Goal: Register for event/course

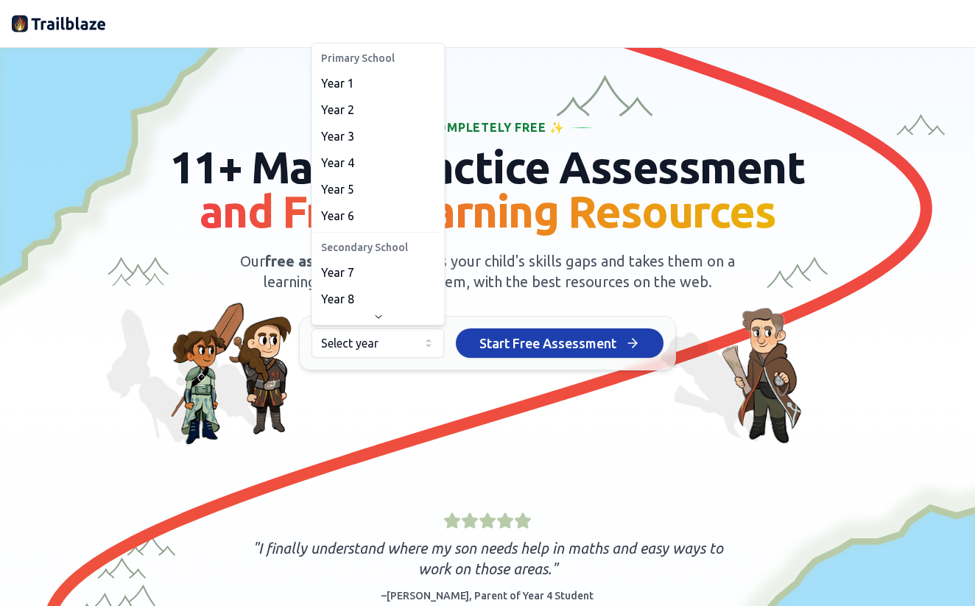
click at [436, 339] on html "We value your privacy We use cookies to enhance your browsing experience, serve…" at bounding box center [487, 303] width 975 height 606
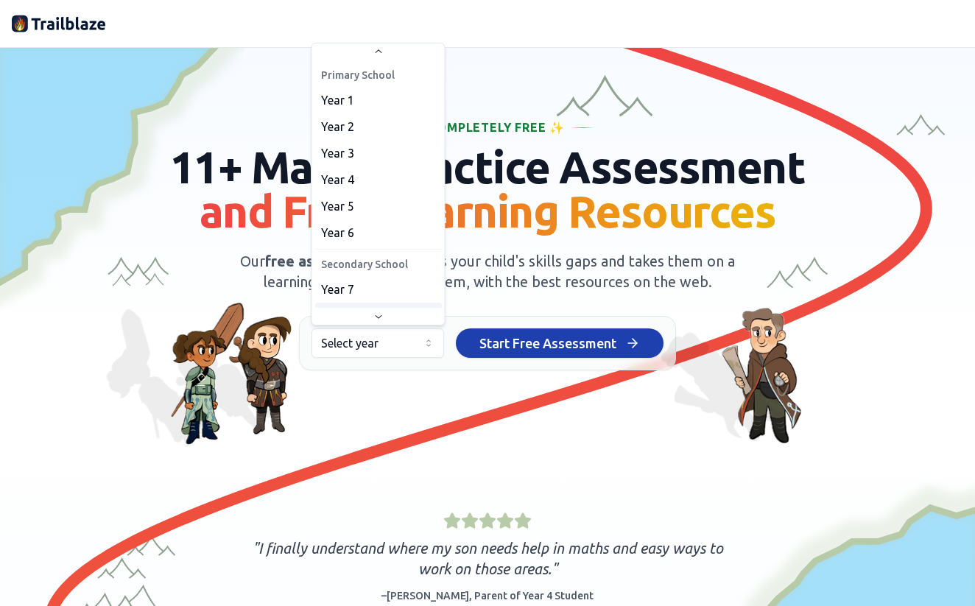
scroll to position [27, 0]
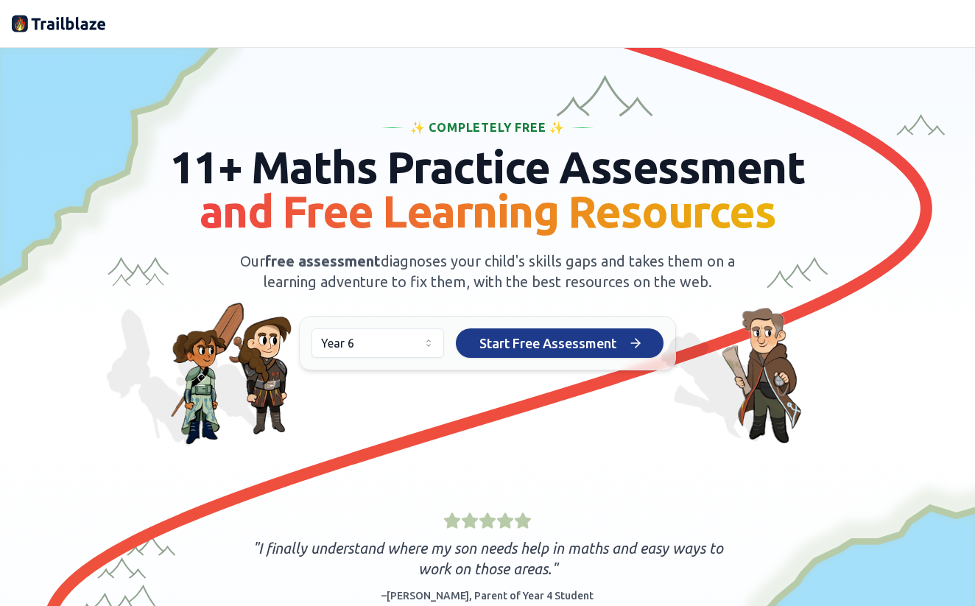
click at [545, 349] on span "Start Free Assessment" at bounding box center [547, 343] width 137 height 21
click at [577, 342] on span "Start Free Assessment" at bounding box center [547, 343] width 137 height 21
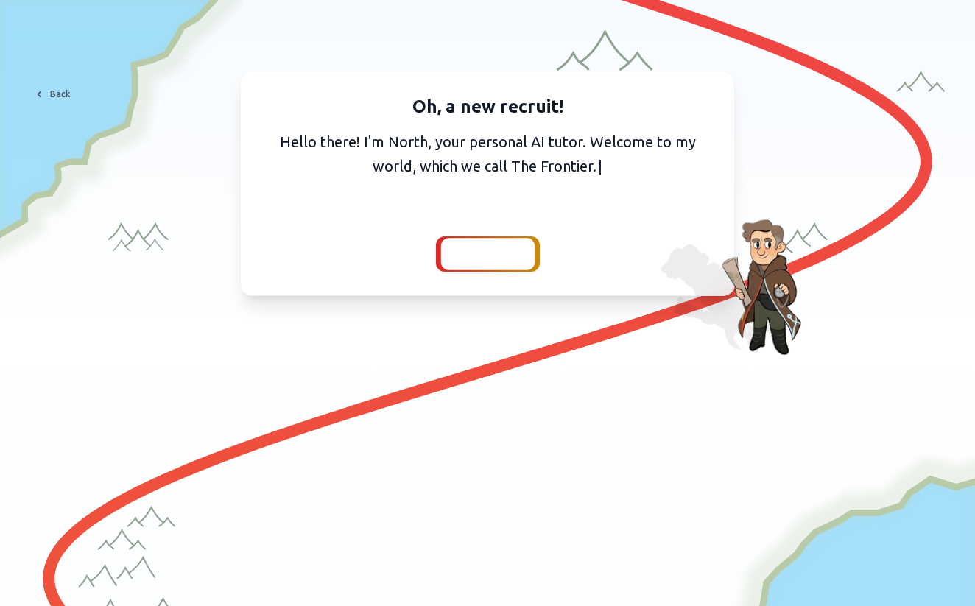
click at [487, 263] on span "Continue" at bounding box center [487, 254] width 57 height 21
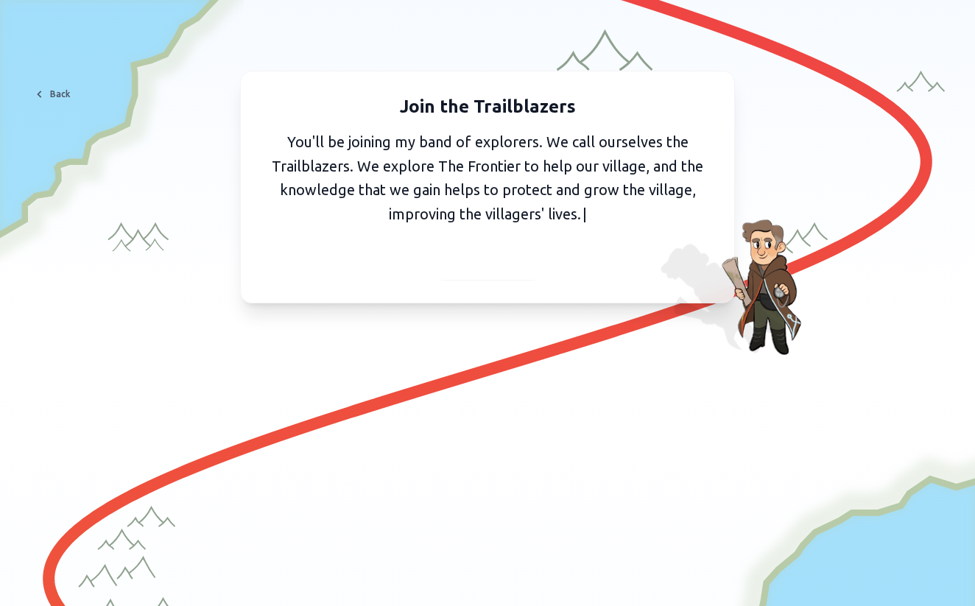
click at [487, 263] on span "Continue" at bounding box center [487, 261] width 57 height 21
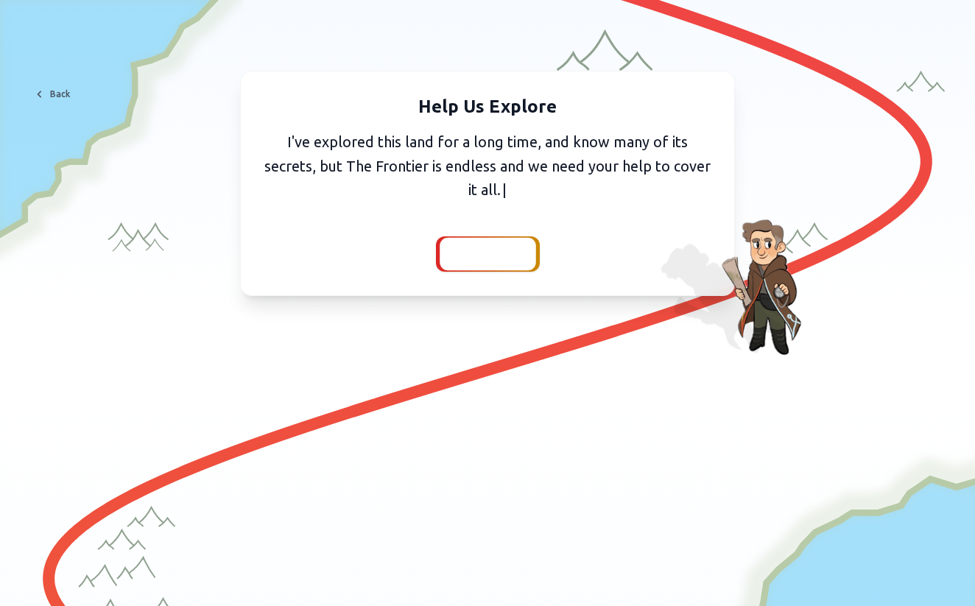
click at [495, 247] on span "Continue" at bounding box center [487, 254] width 57 height 21
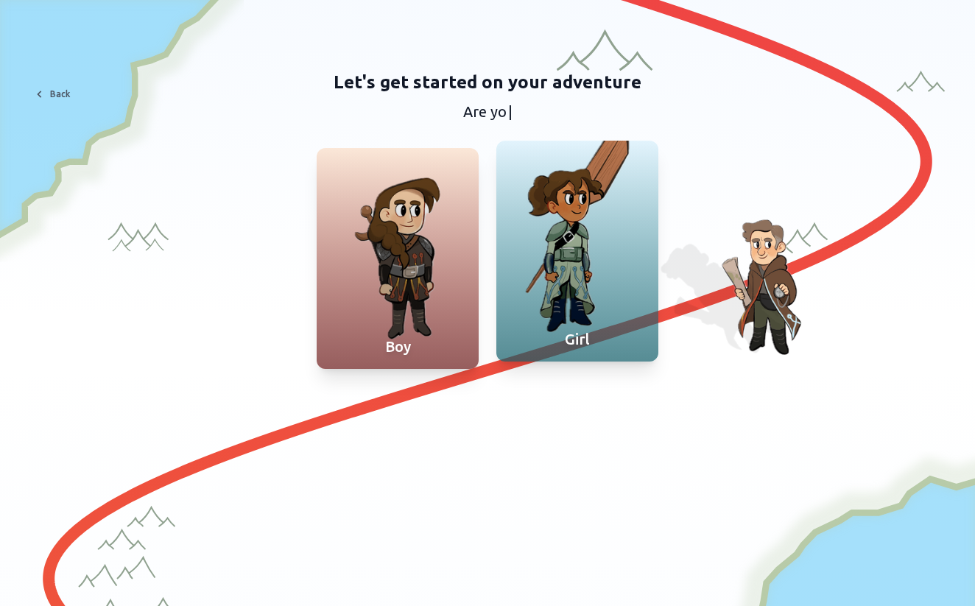
click at [565, 291] on div at bounding box center [577, 251] width 162 height 221
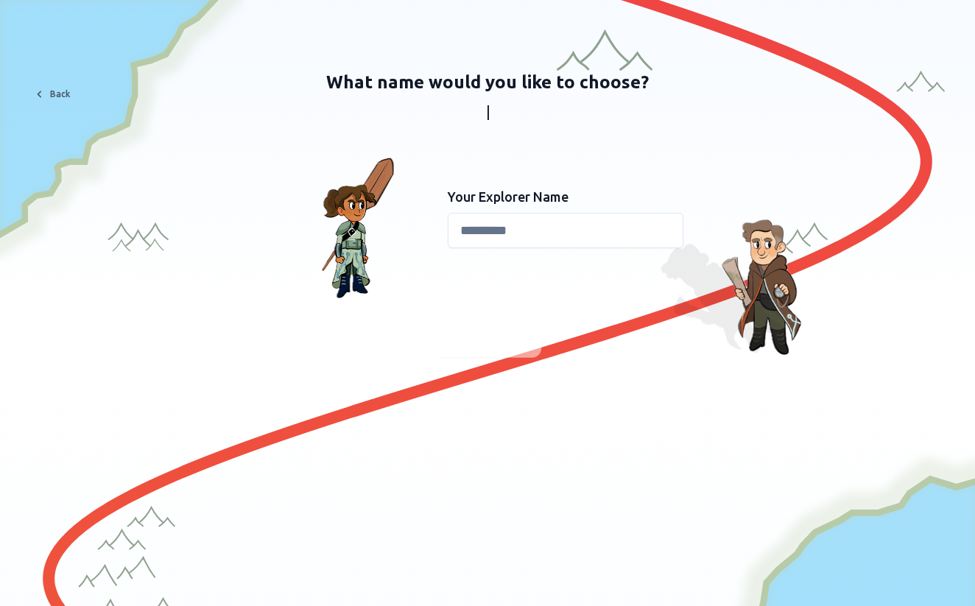
click at [515, 225] on input at bounding box center [566, 230] width 236 height 35
type input "*"
click at [635, 367] on div at bounding box center [487, 592] width 975 height 456
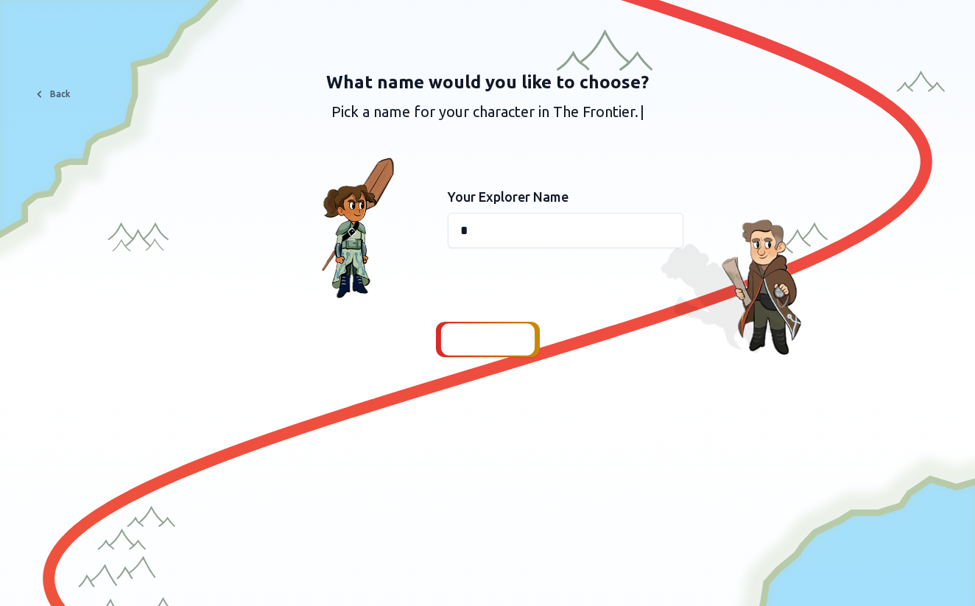
click at [492, 337] on span "Continue" at bounding box center [487, 339] width 57 height 21
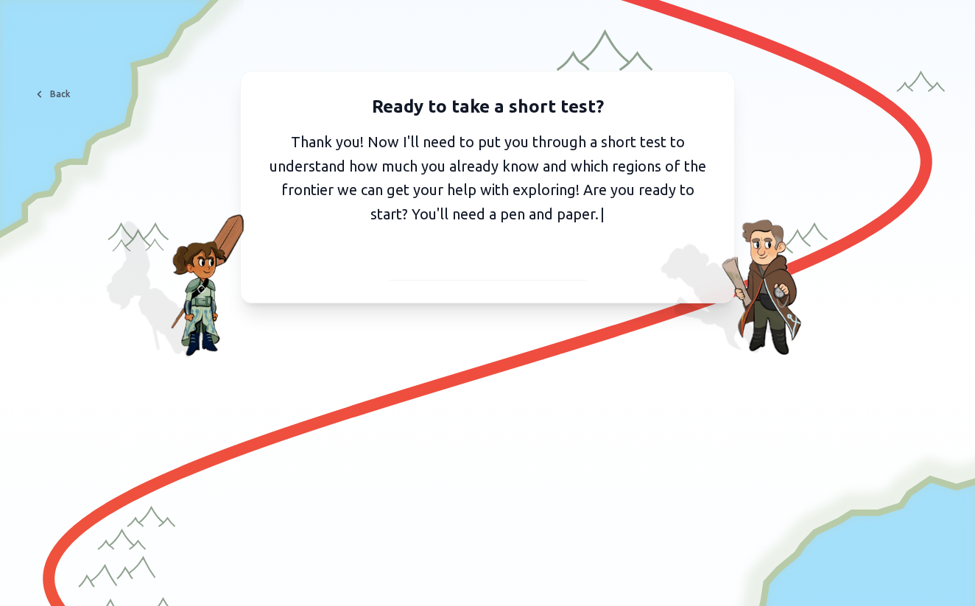
click at [513, 265] on span "I've got my pen and paper" at bounding box center [487, 261] width 161 height 21
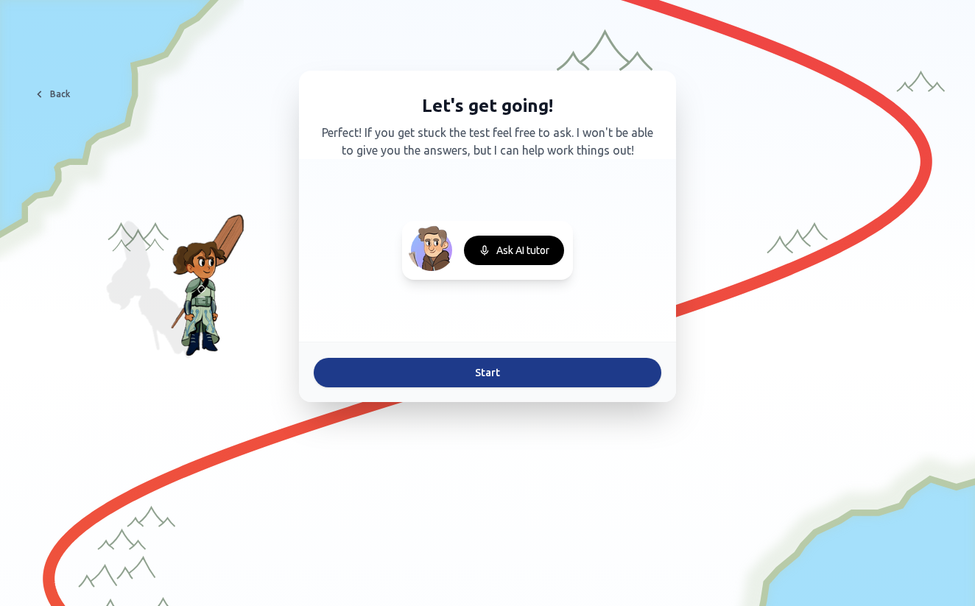
click at [460, 367] on button "Start" at bounding box center [488, 372] width 348 height 29
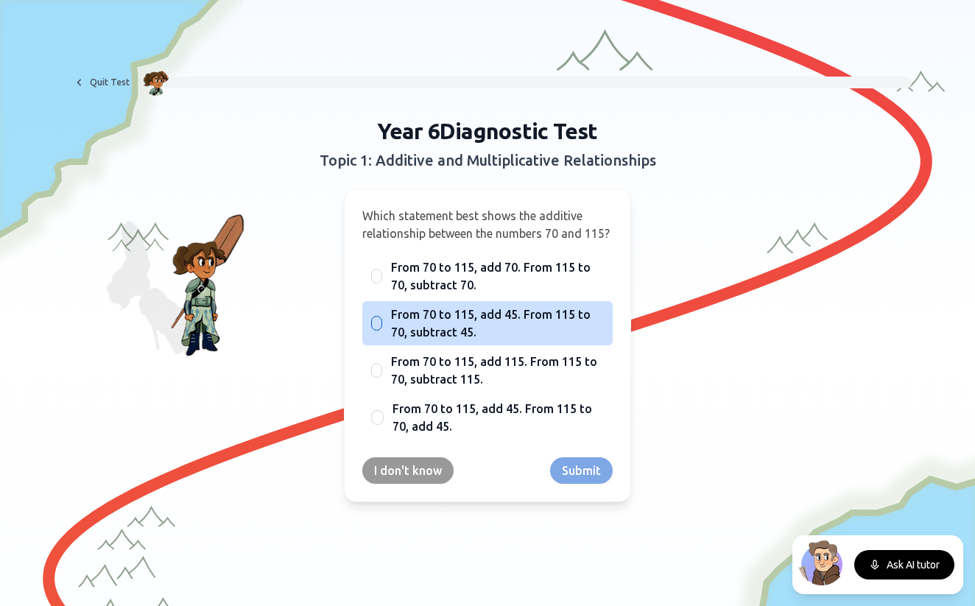
click at [461, 338] on span "From 70 to 115, add 45. From 115 to 70, subtract 45." at bounding box center [497, 323] width 213 height 35
click at [383, 329] on button "From 70 to 115, add 45. From 115 to 70, subtract 45." at bounding box center [377, 323] width 12 height 12
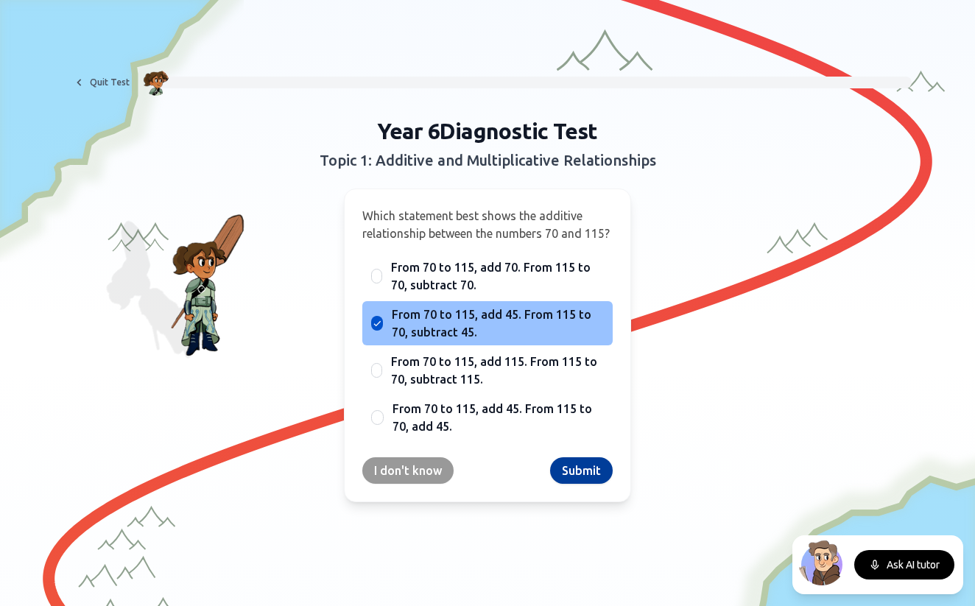
click at [577, 484] on button "Submit" at bounding box center [581, 470] width 63 height 27
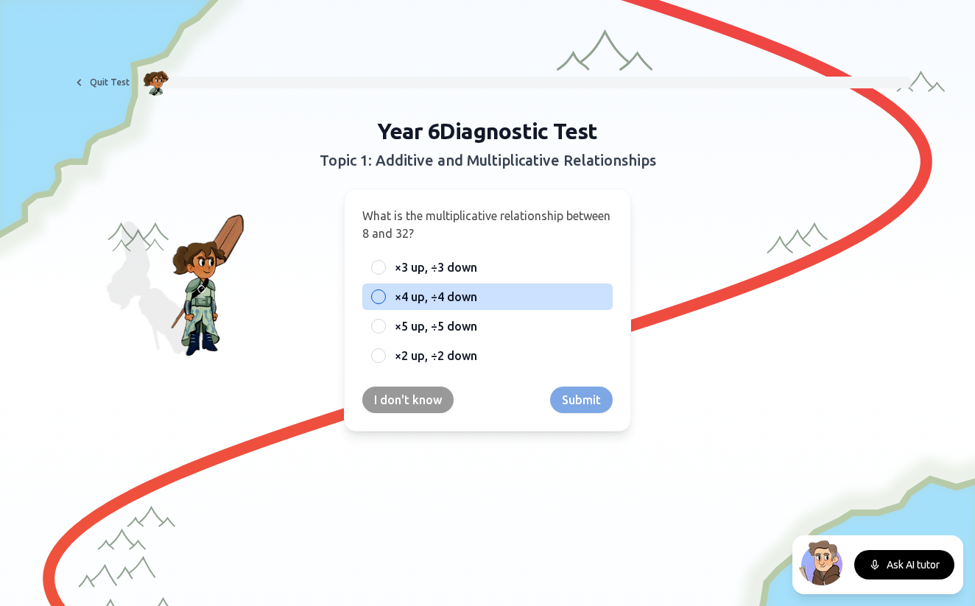
click at [562, 297] on label "×4 up, ÷4 down" at bounding box center [499, 297] width 209 height 18
click at [384, 297] on button "×4 up, ÷4 down" at bounding box center [379, 297] width 12 height 12
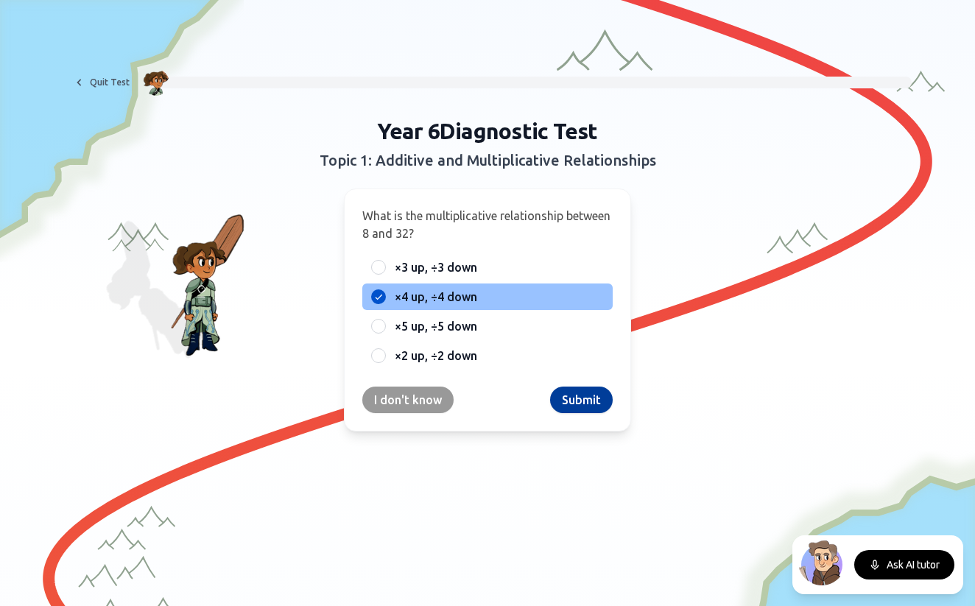
click at [583, 405] on button "Submit" at bounding box center [581, 400] width 63 height 27
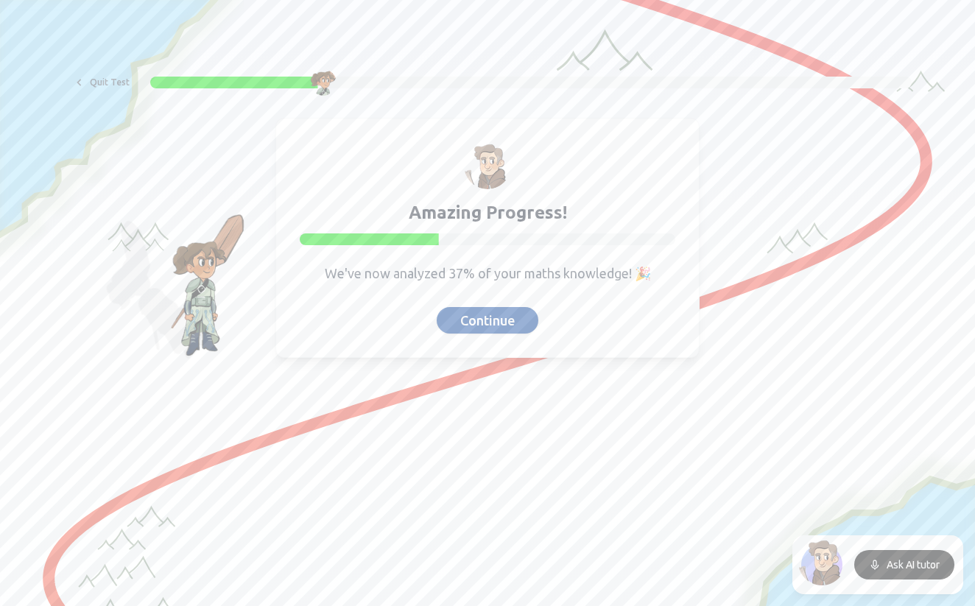
click at [462, 333] on button "Continue" at bounding box center [488, 320] width 102 height 27
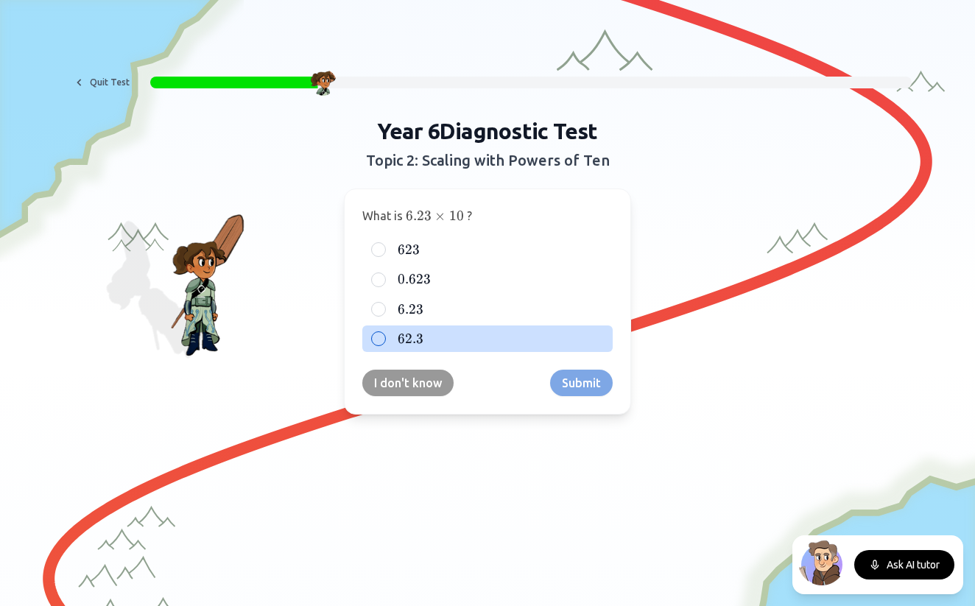
click at [429, 340] on label "62.3 62.3 62.3" at bounding box center [499, 339] width 209 height 18
click at [384, 340] on button "62.3 62.3 62.3" at bounding box center [379, 339] width 12 height 12
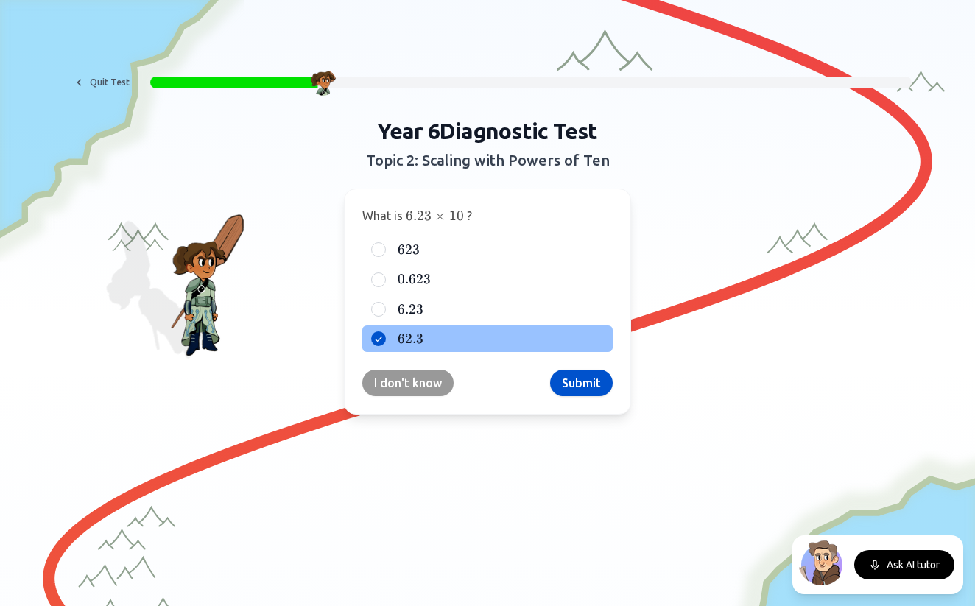
click at [562, 380] on button "Submit" at bounding box center [581, 383] width 63 height 27
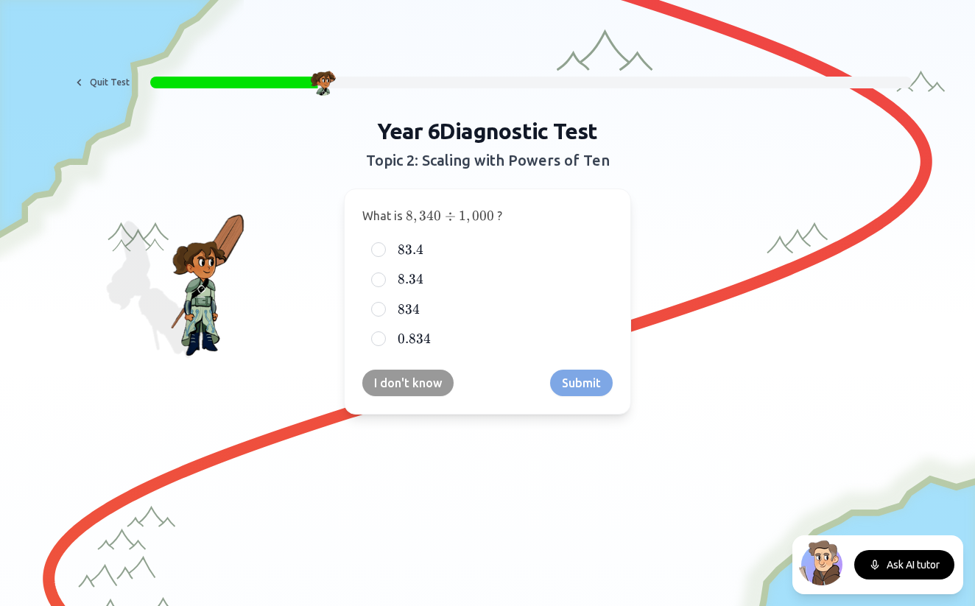
scroll to position [3, 0]
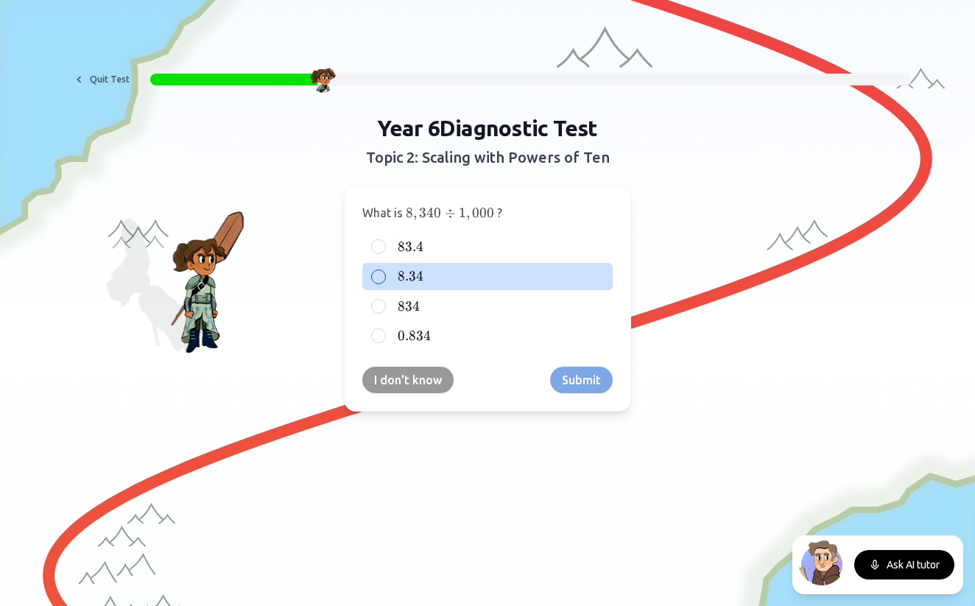
click at [513, 271] on label "8.34 8.34 8.34" at bounding box center [499, 276] width 209 height 18
click at [384, 271] on button "8.34 8.34 8.34" at bounding box center [379, 277] width 12 height 12
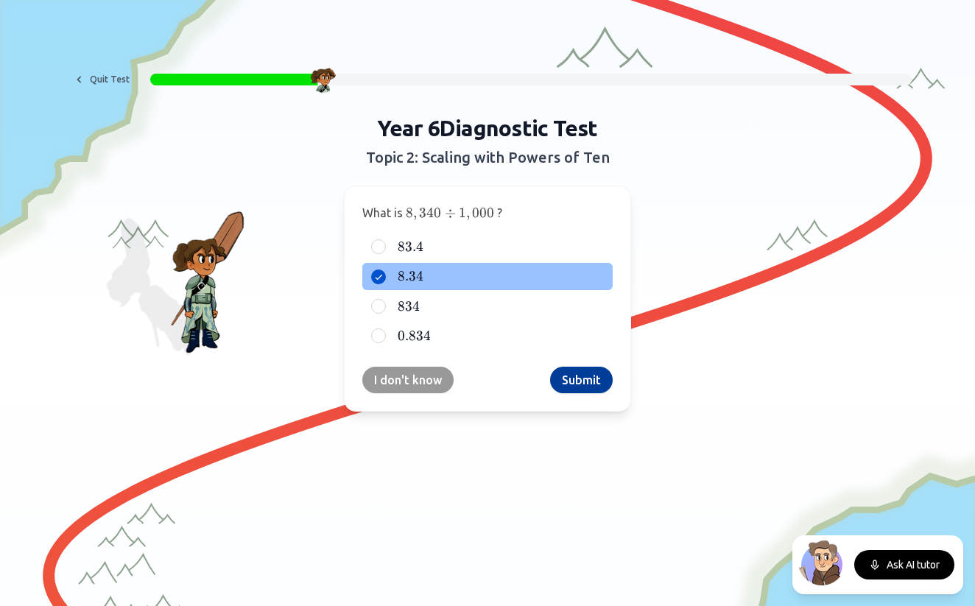
click at [576, 382] on button "Submit" at bounding box center [581, 380] width 63 height 27
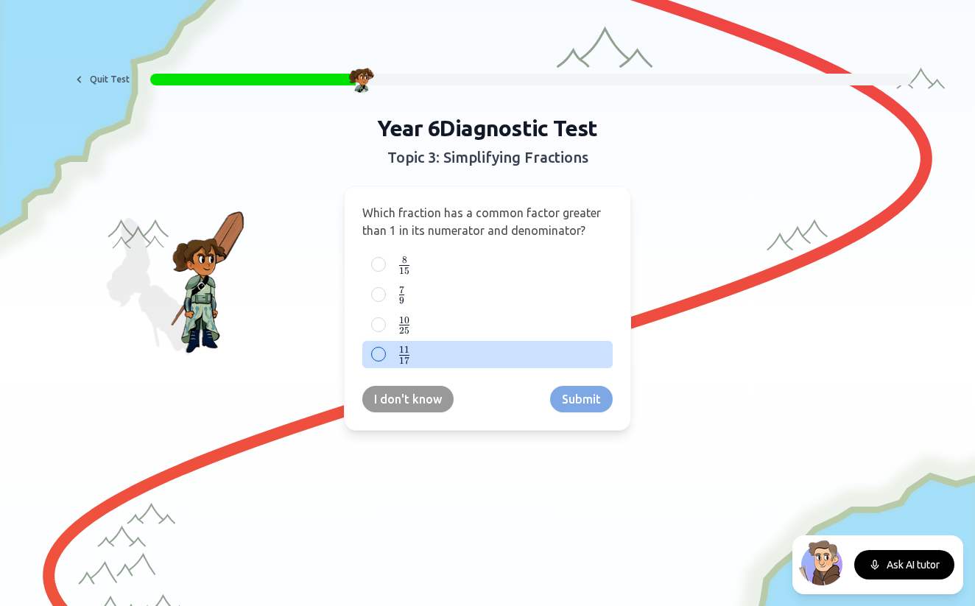
click at [442, 361] on label "11 17 \frac{11}{17} 17 11 ​" at bounding box center [499, 354] width 209 height 18
click at [384, 360] on button "11 17 \frac{11}{17} 17 11 ​" at bounding box center [379, 354] width 12 height 12
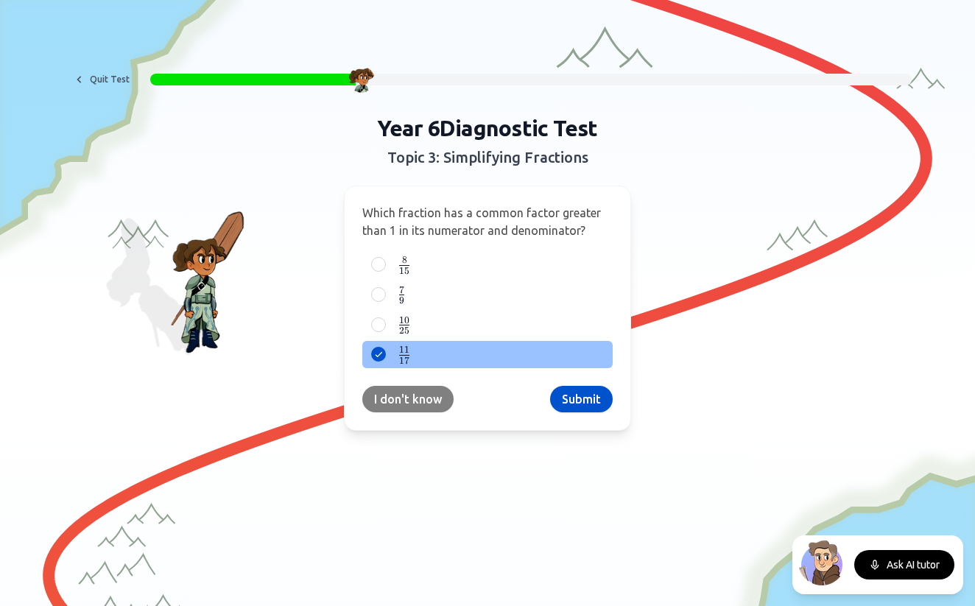
click at [406, 406] on button "I don't know" at bounding box center [407, 399] width 91 height 27
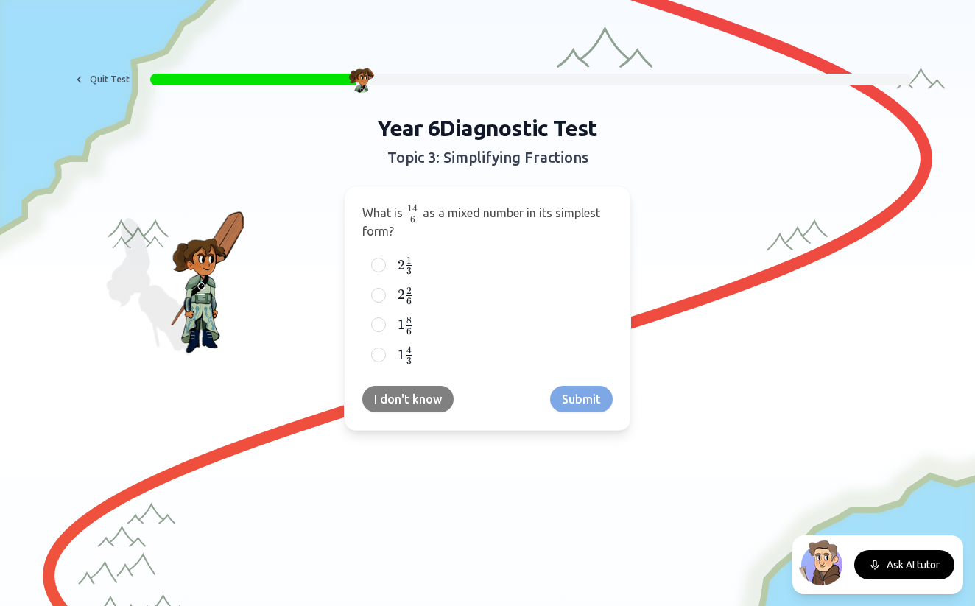
click at [414, 396] on button "I don't know" at bounding box center [407, 399] width 91 height 27
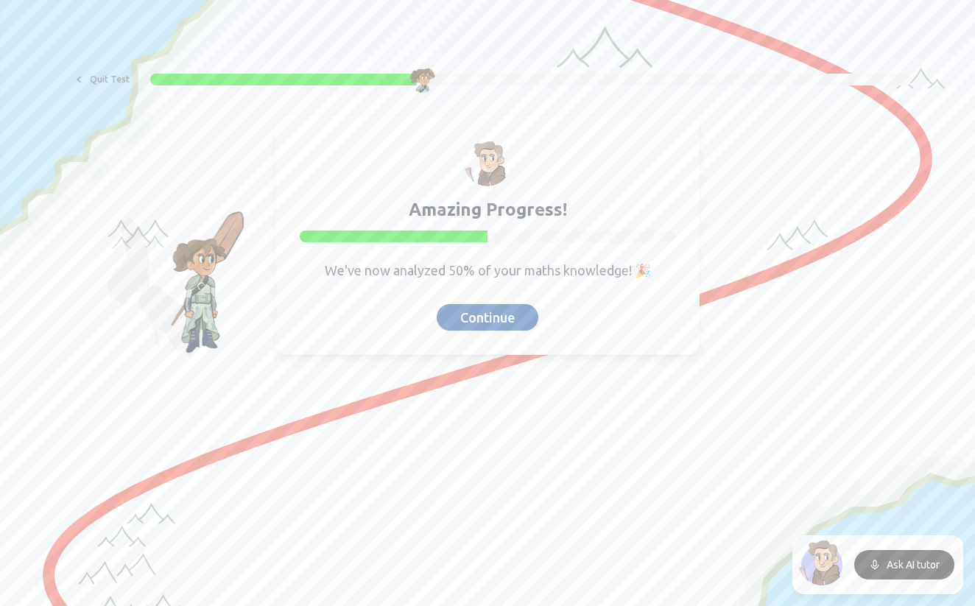
click at [493, 316] on button "Continue" at bounding box center [488, 317] width 102 height 27
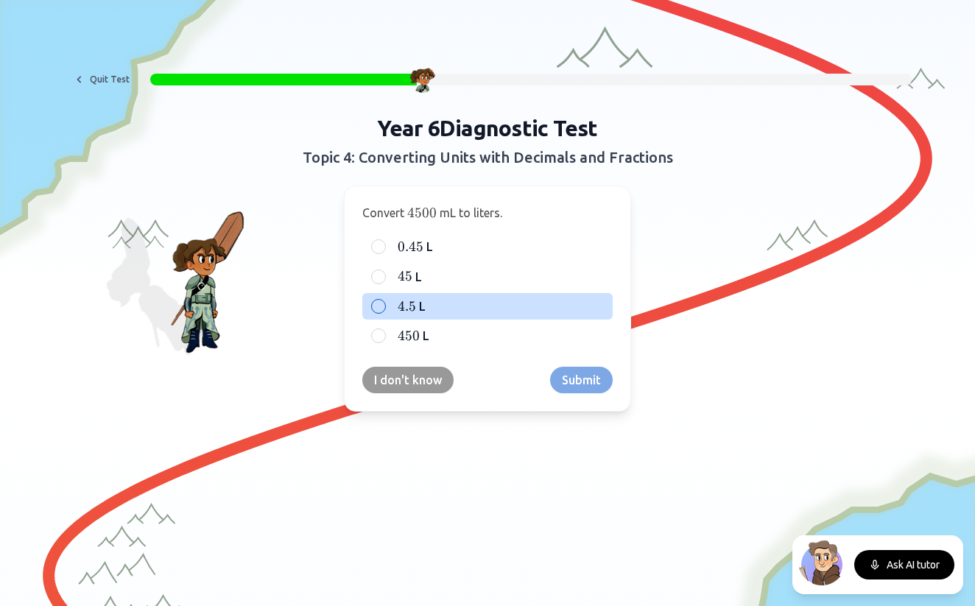
click at [411, 310] on span "4.5" at bounding box center [407, 306] width 18 height 16
click at [384, 310] on button "4.5 4.5 4.5 L" at bounding box center [379, 306] width 12 height 12
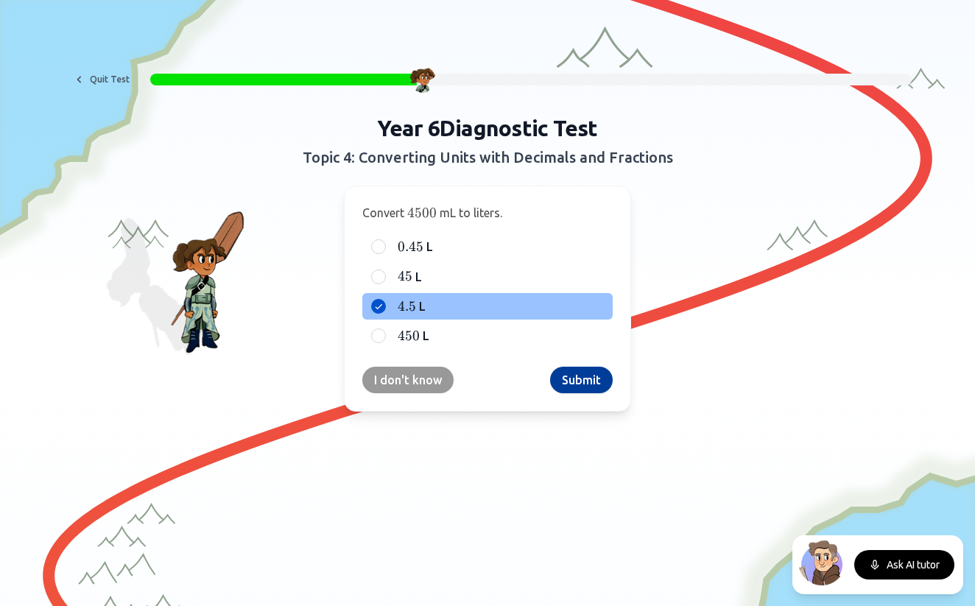
click at [568, 378] on button "Submit" at bounding box center [581, 380] width 63 height 27
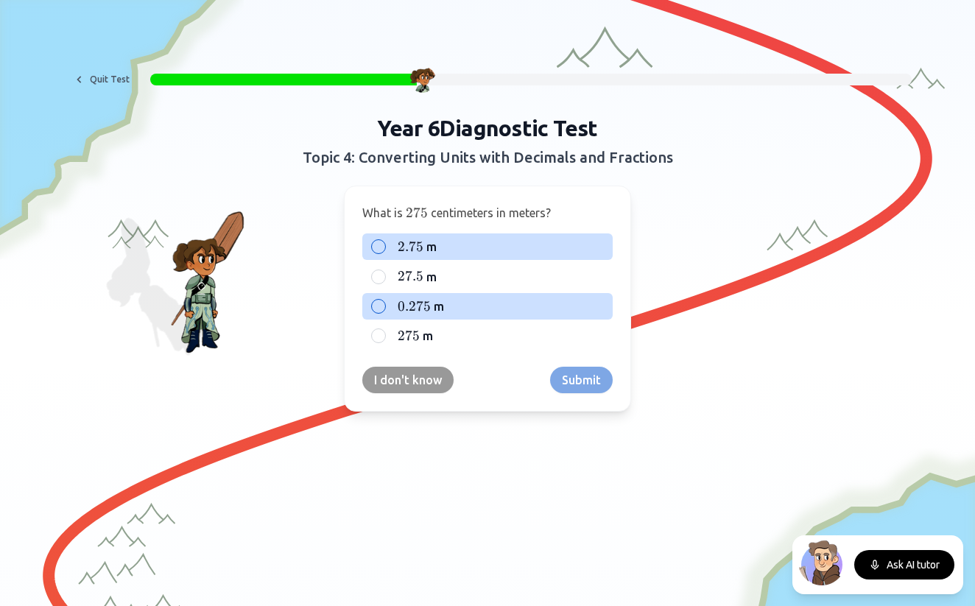
click at [440, 251] on label "2.75 2.75 2.75 m" at bounding box center [499, 247] width 209 height 18
click at [384, 251] on button "2.75 2.75 2.75 m" at bounding box center [379, 247] width 12 height 12
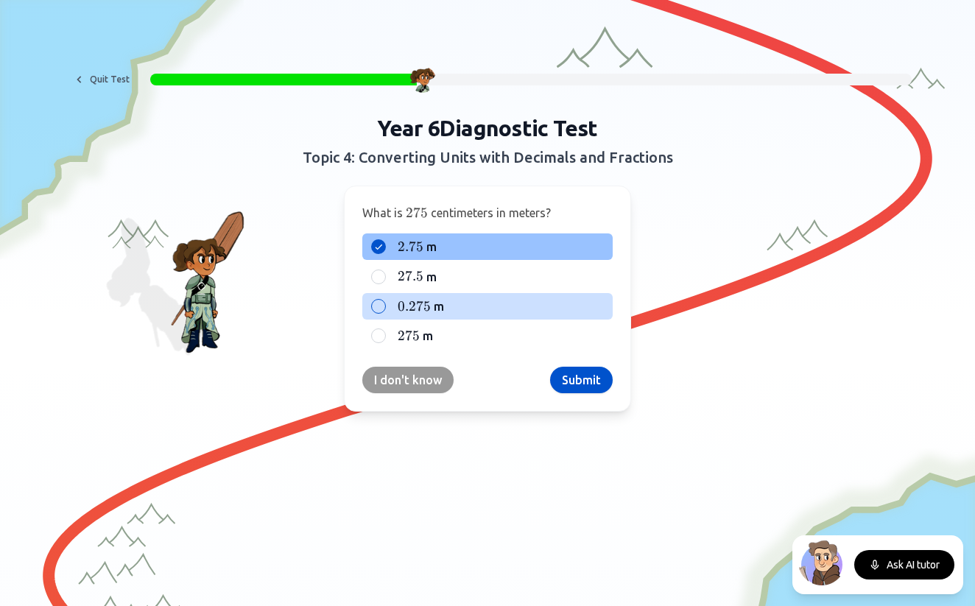
click at [582, 364] on div "What is 275 275 275 centimeters in meters? 2.75 2.75 2.75 m 27.5 27.5 27.5 m 0.…" at bounding box center [487, 299] width 287 height 226
click at [582, 370] on button "Submit" at bounding box center [581, 380] width 63 height 27
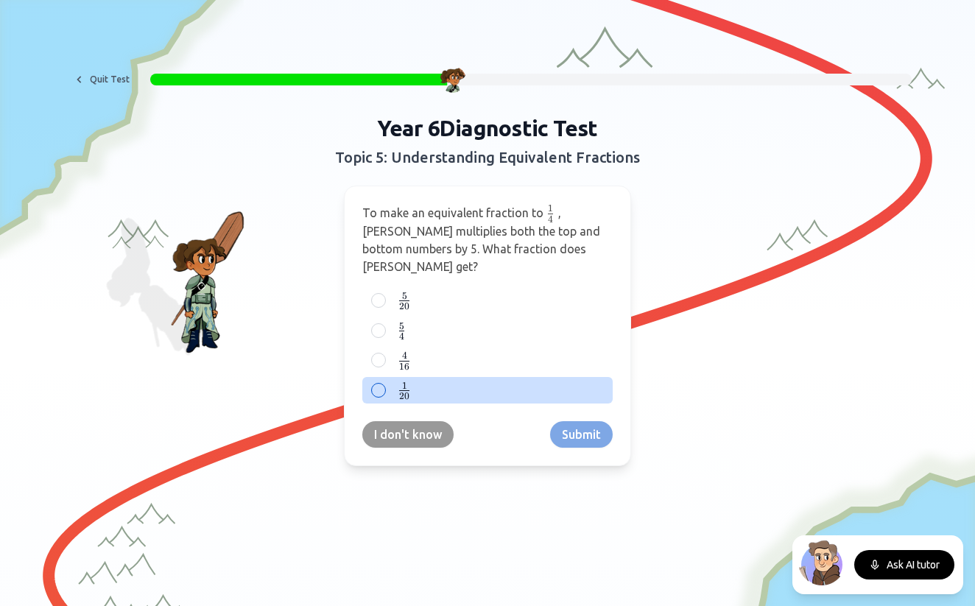
click at [419, 381] on label "1 20 {1 \over 20} 20 1 ​" at bounding box center [499, 390] width 209 height 18
click at [384, 384] on button "1 20 {1 \over 20} 20 1 ​" at bounding box center [379, 390] width 12 height 12
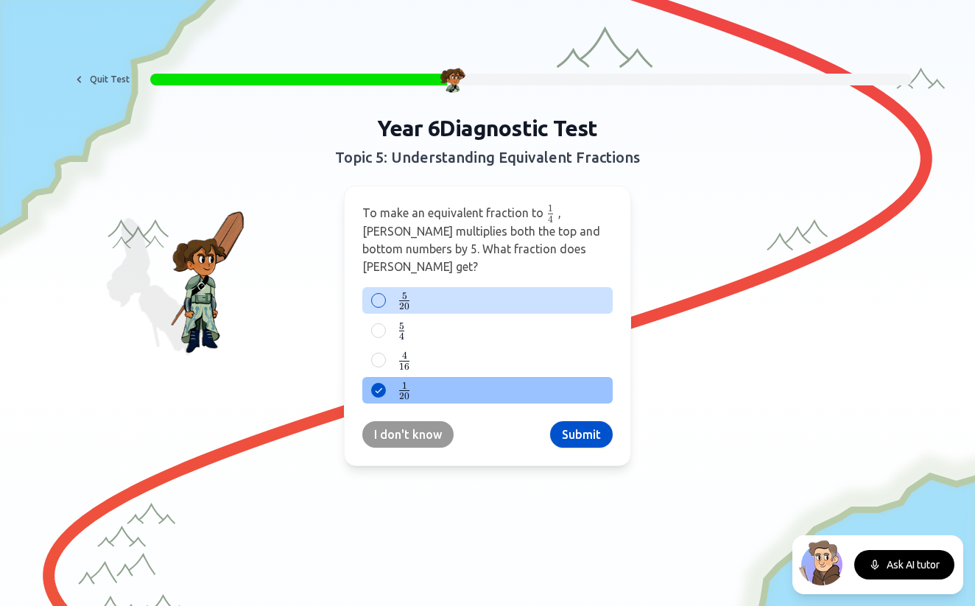
click at [410, 292] on span "​" at bounding box center [409, 298] width 1 height 12
click at [384, 294] on button "5 20 {5 \over 20} 20 5 ​" at bounding box center [379, 300] width 12 height 12
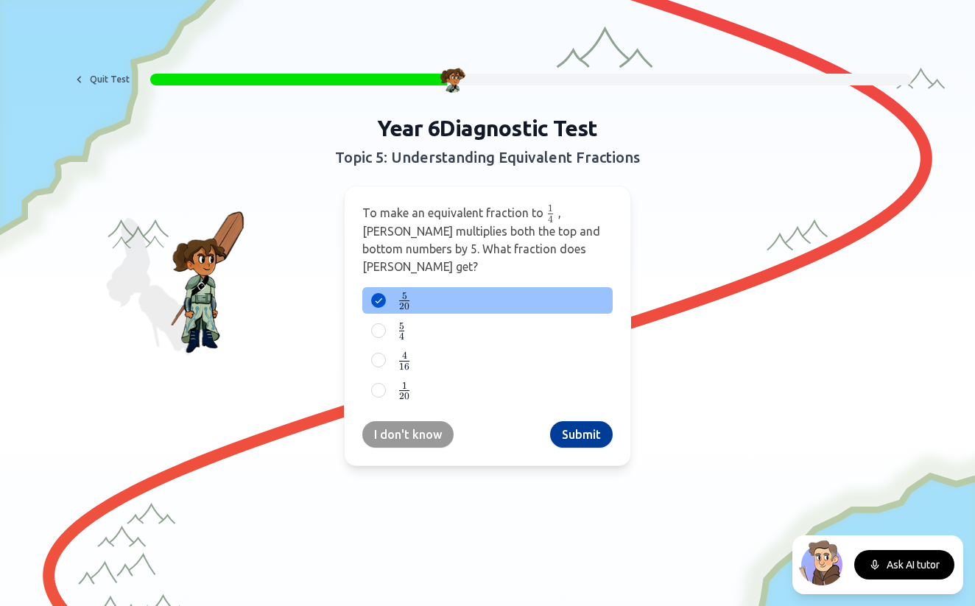
click at [579, 421] on button "Submit" at bounding box center [581, 434] width 63 height 27
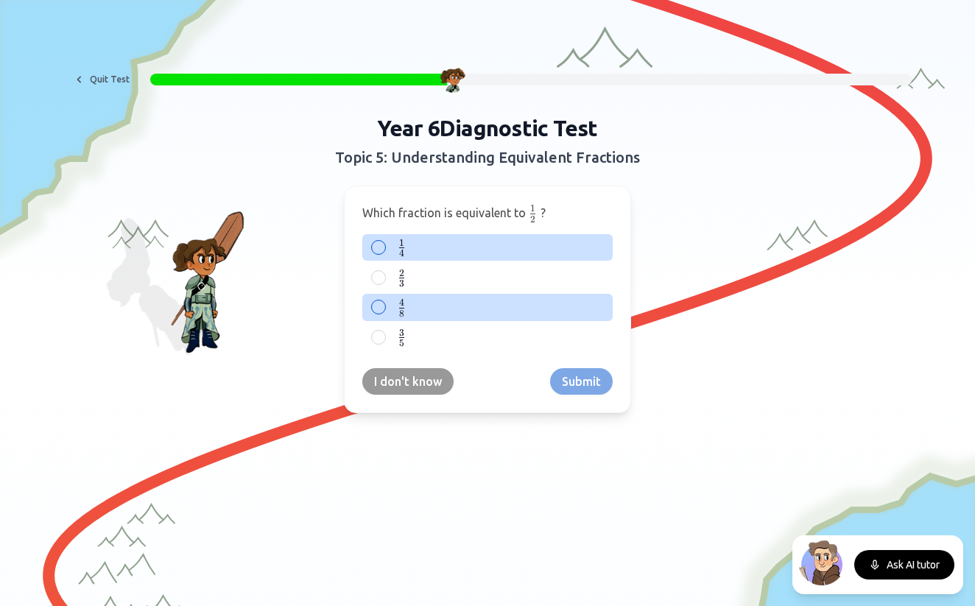
click at [384, 313] on div "4 8 \frac{4}{8} 8 4 ​" at bounding box center [487, 307] width 250 height 27
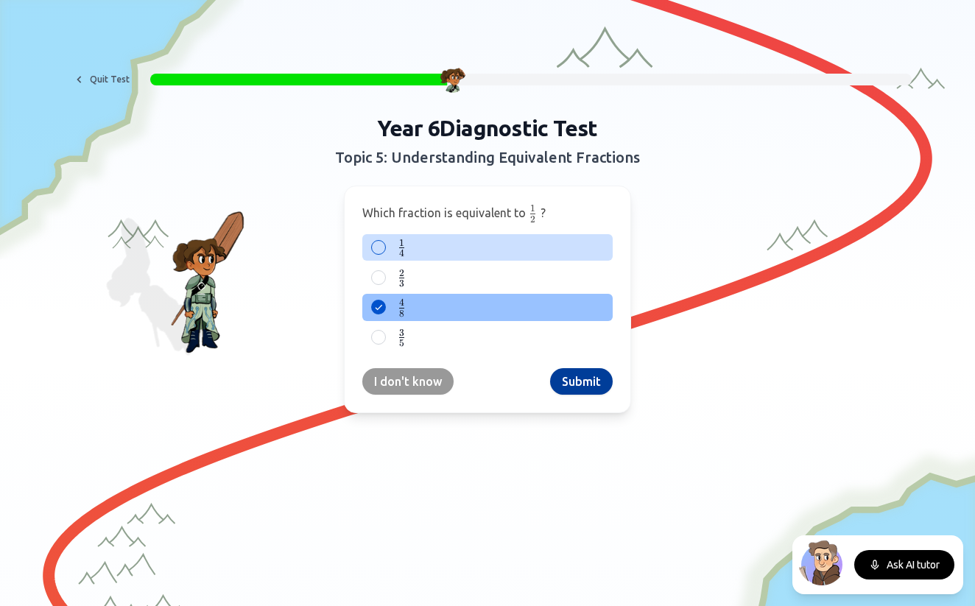
click at [596, 375] on button "Submit" at bounding box center [581, 381] width 63 height 27
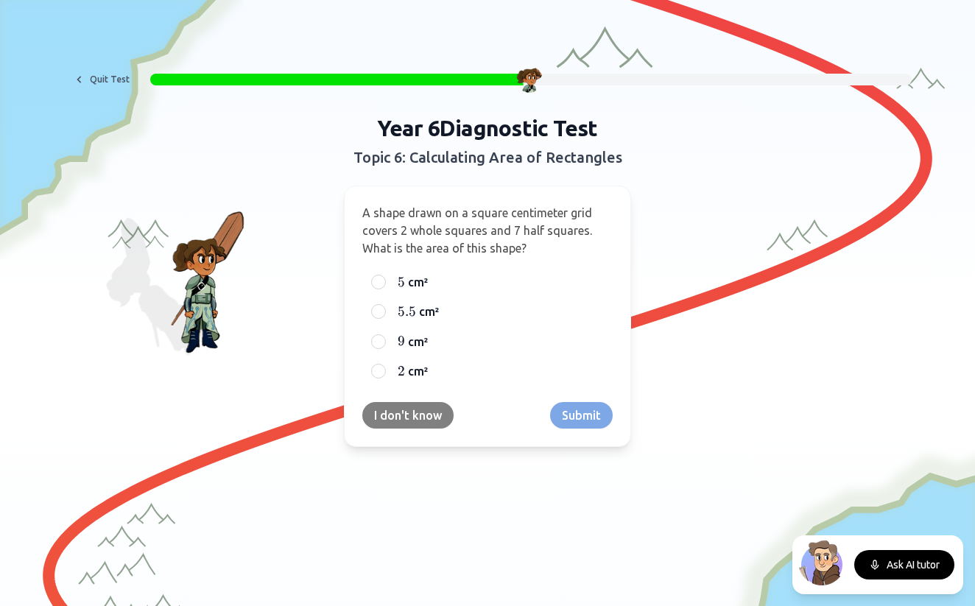
click at [413, 418] on button "I don't know" at bounding box center [407, 415] width 91 height 27
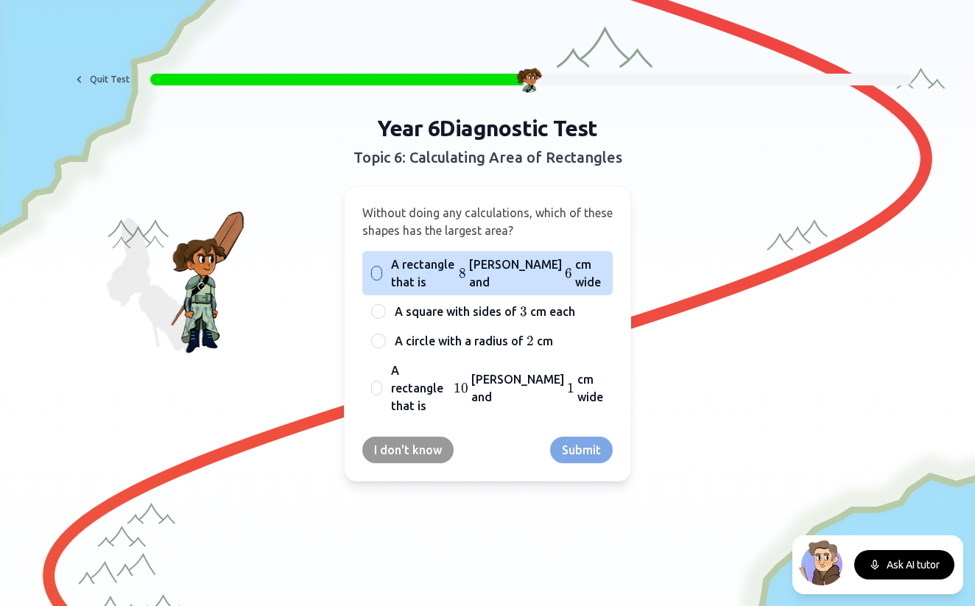
click at [542, 261] on span "cm long and" at bounding box center [515, 272] width 93 height 35
click at [383, 267] on button "A rectangle that is 8 8 8 cm long and 6 6 6 cm wide" at bounding box center [377, 273] width 12 height 12
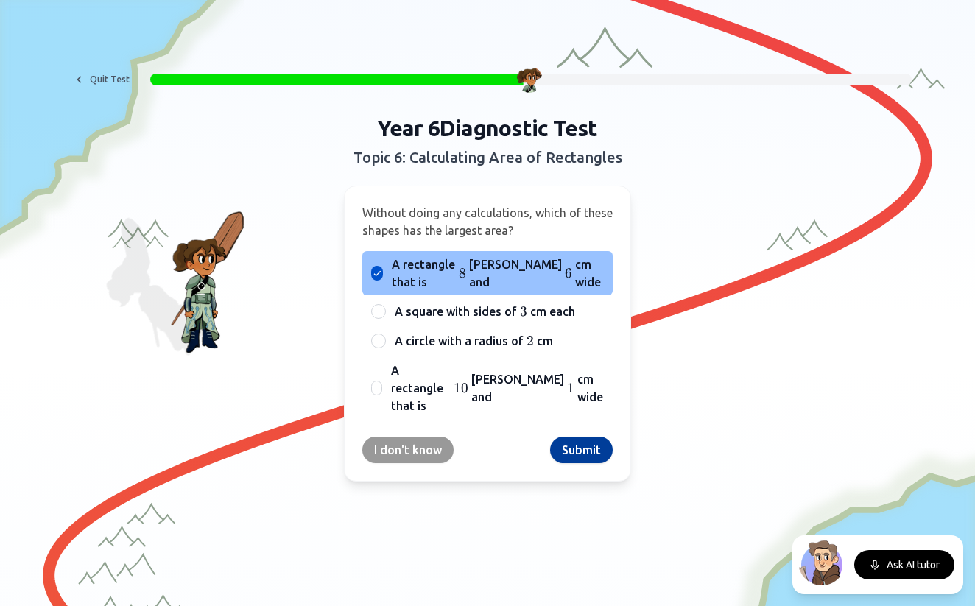
click at [590, 437] on button "Submit" at bounding box center [581, 450] width 63 height 27
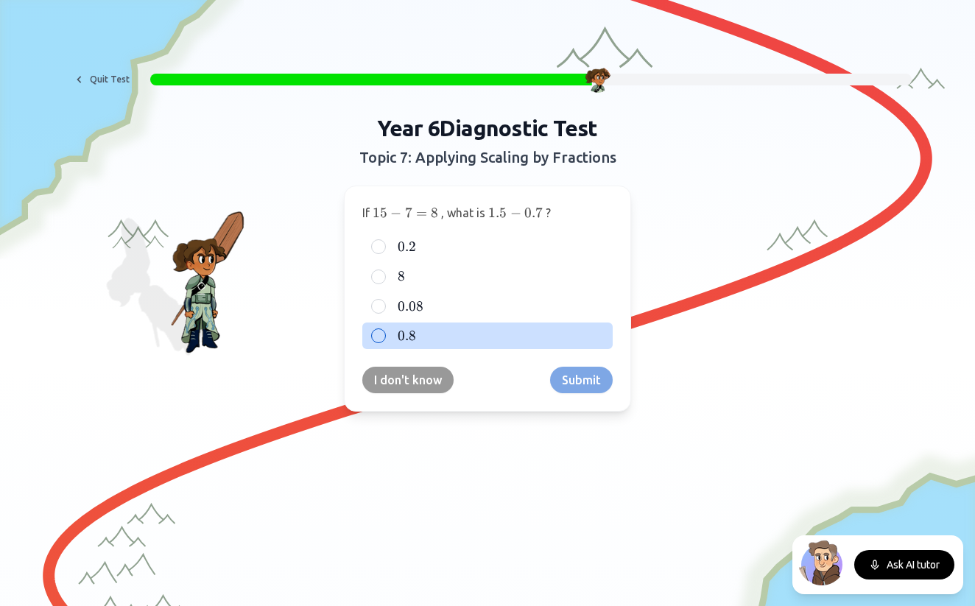
click at [382, 336] on div at bounding box center [378, 335] width 15 height 15
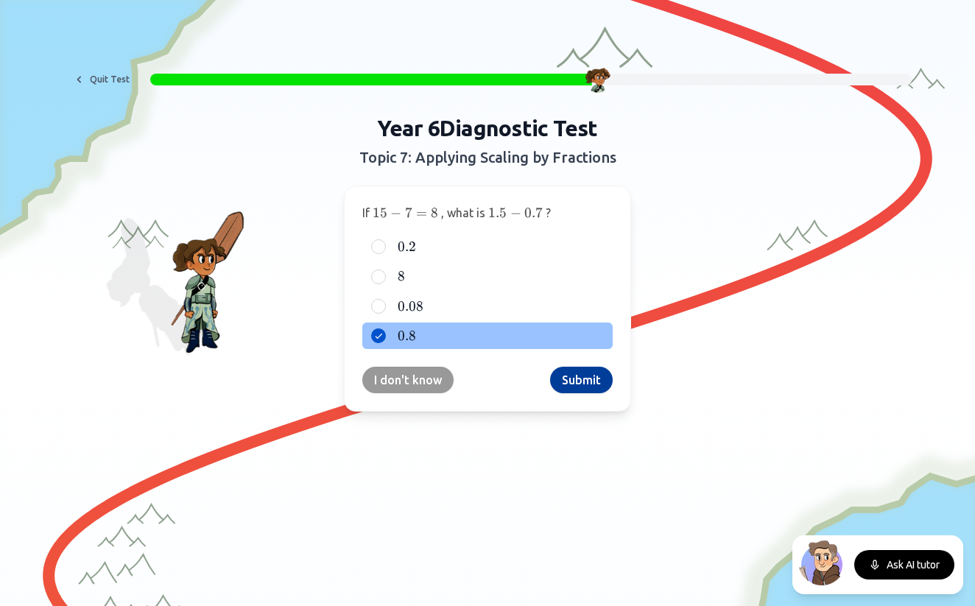
click at [588, 380] on button "Submit" at bounding box center [581, 380] width 63 height 27
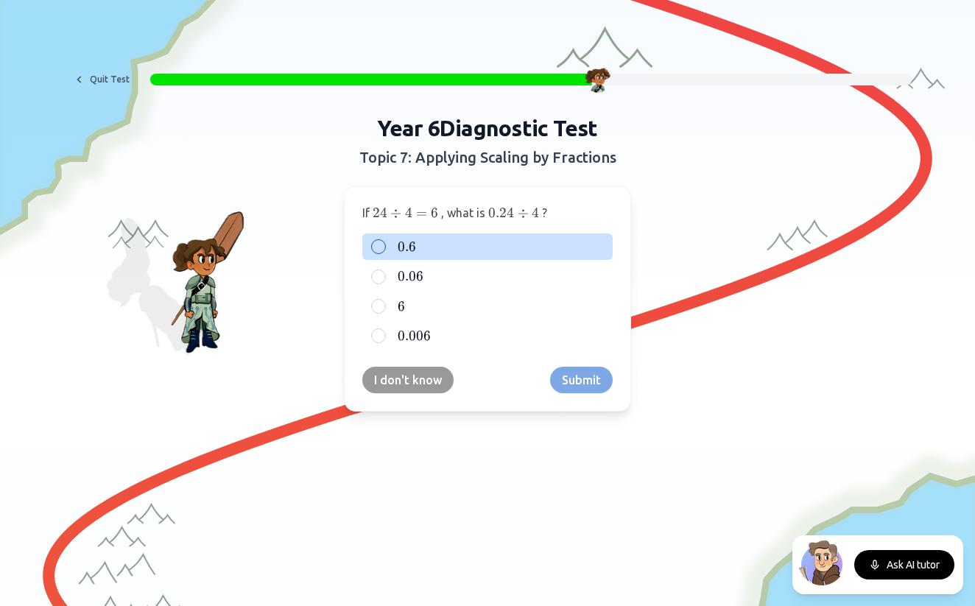
click at [421, 238] on label "0.6 0.6 0.6" at bounding box center [499, 247] width 209 height 18
click at [384, 241] on button "0.6 0.6 0.6" at bounding box center [379, 247] width 12 height 12
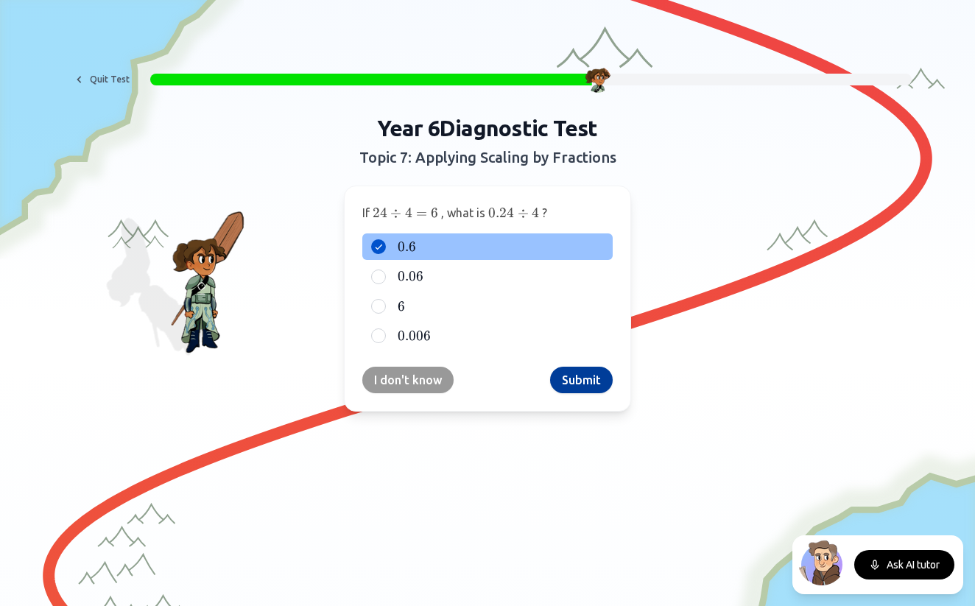
click at [600, 384] on button "Submit" at bounding box center [581, 380] width 63 height 27
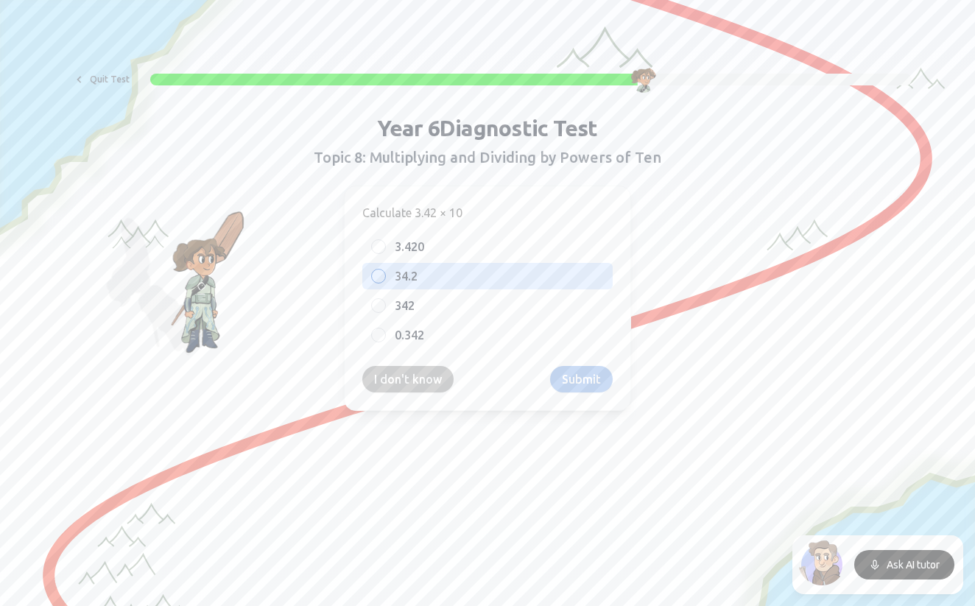
click at [451, 275] on label "34.2" at bounding box center [499, 276] width 209 height 18
click at [384, 275] on button "34.2" at bounding box center [379, 276] width 12 height 12
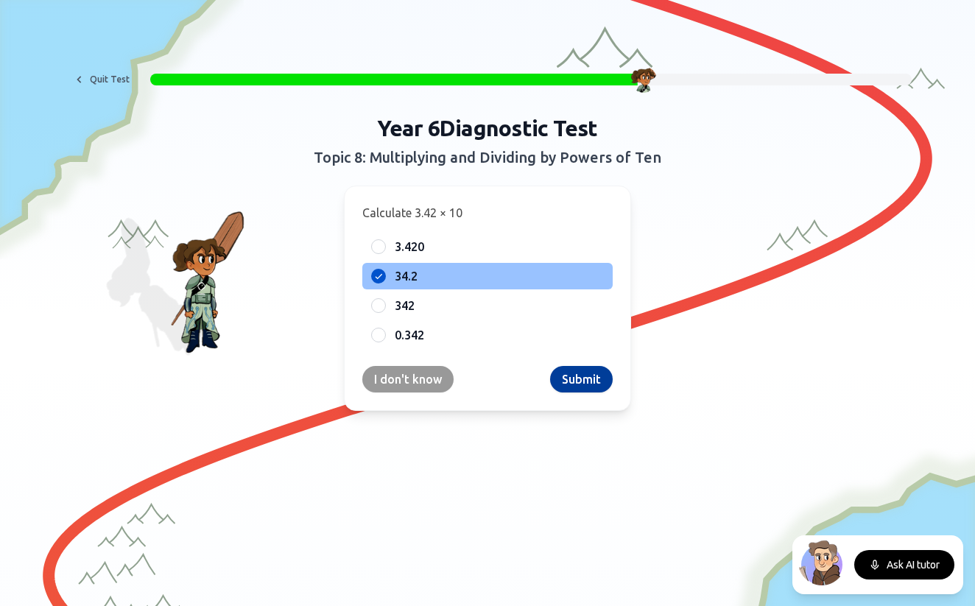
click at [582, 384] on button "Submit" at bounding box center [581, 379] width 63 height 27
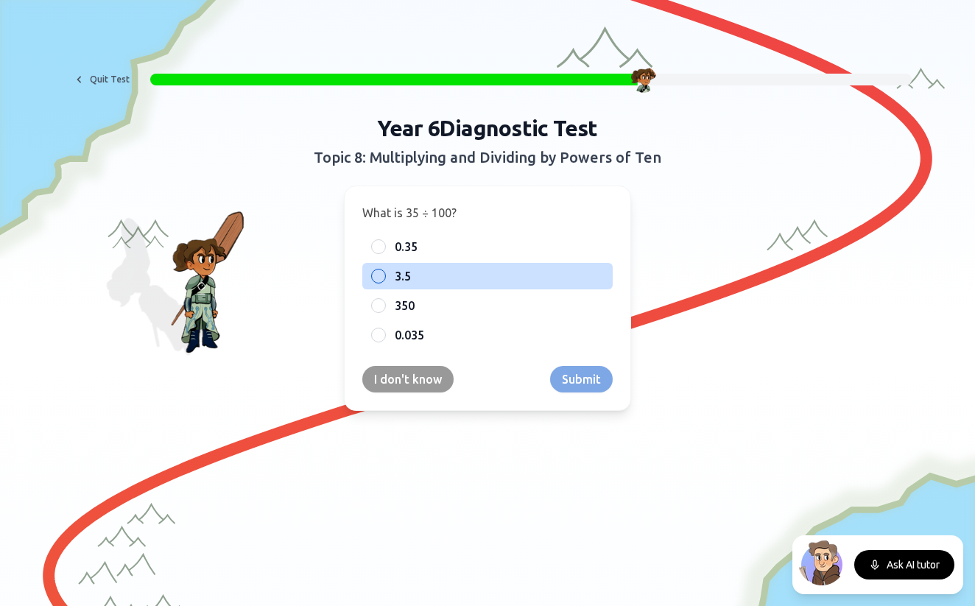
click at [443, 279] on label "3.5" at bounding box center [499, 276] width 209 height 18
click at [384, 279] on button "3.5" at bounding box center [379, 276] width 12 height 12
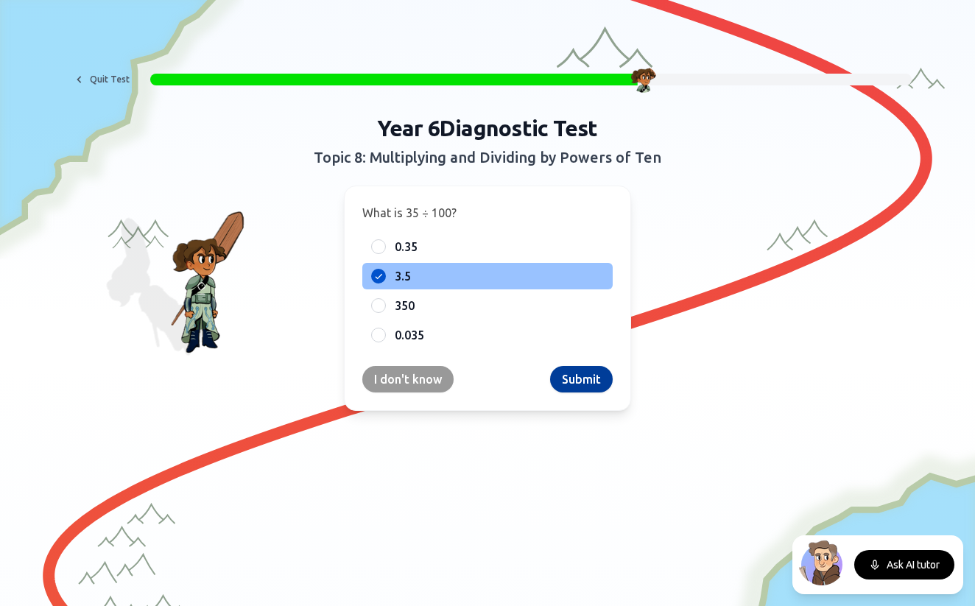
click at [593, 384] on button "Submit" at bounding box center [581, 379] width 63 height 27
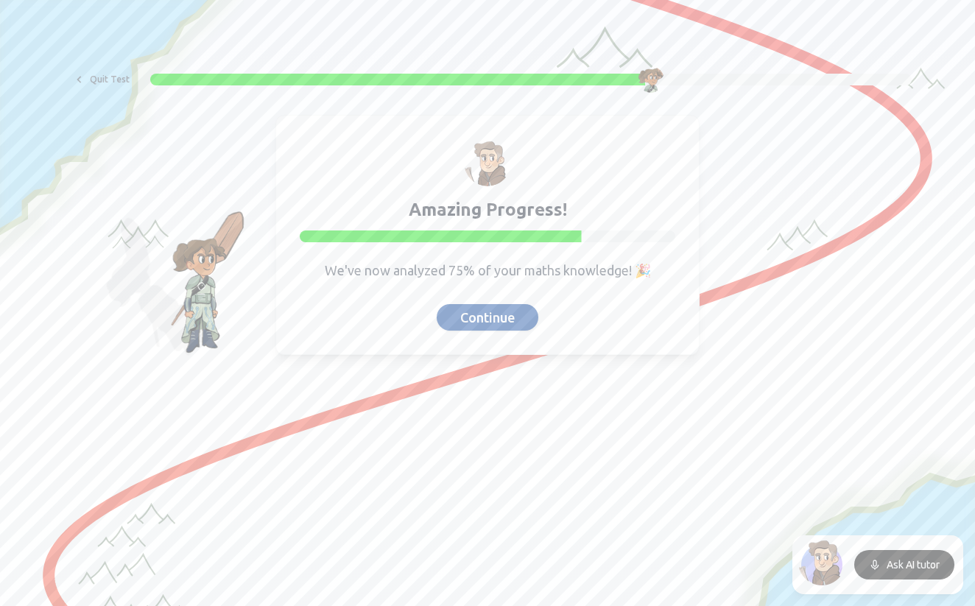
click at [513, 310] on button "Continue" at bounding box center [488, 317] width 102 height 27
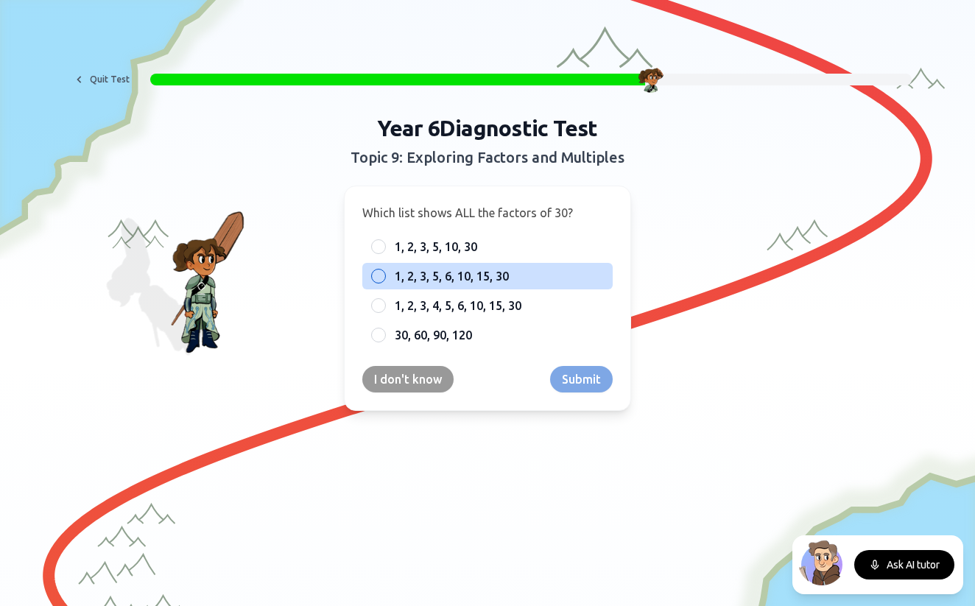
click at [454, 272] on span "1, 2, 3, 5, 6, 10, 15, 30" at bounding box center [452, 276] width 114 height 18
click at [384, 272] on button "1, 2, 3, 5, 6, 10, 15, 30" at bounding box center [379, 276] width 12 height 12
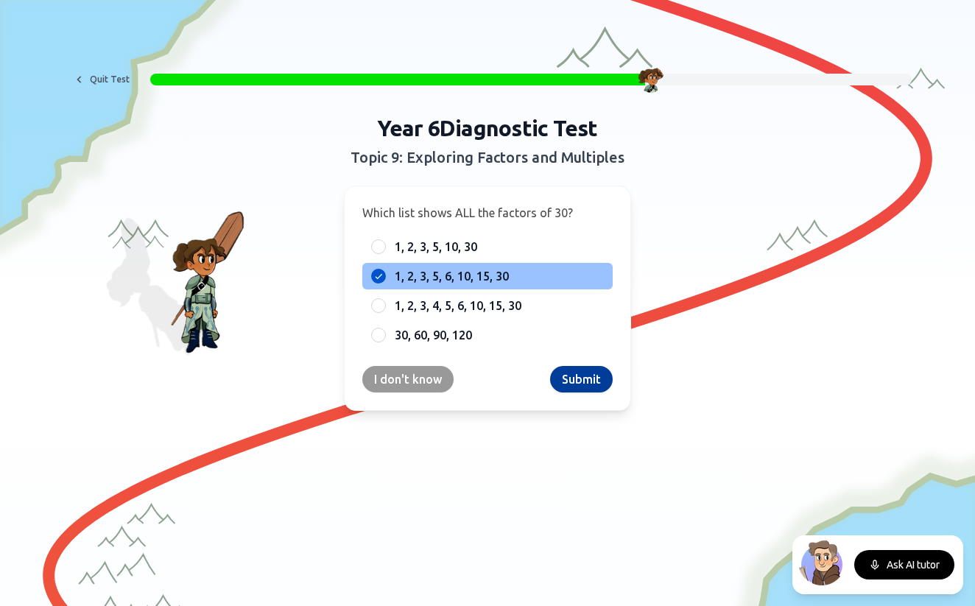
click at [578, 384] on button "Submit" at bounding box center [581, 379] width 63 height 27
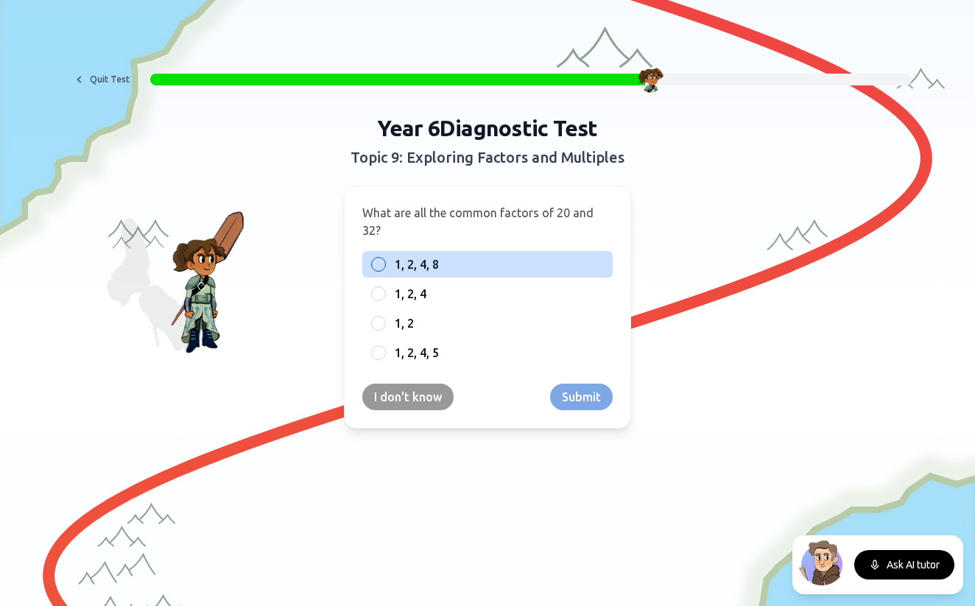
click at [428, 255] on span "1, 2, 4, 8" at bounding box center [417, 264] width 44 height 18
click at [384, 258] on button "1, 2, 4, 8" at bounding box center [379, 264] width 12 height 12
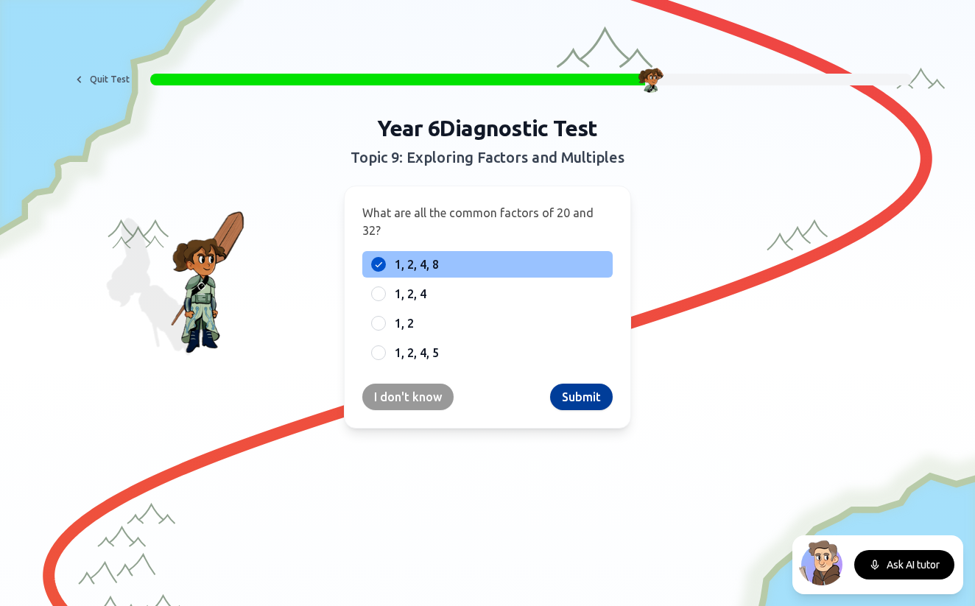
click at [599, 384] on button "Submit" at bounding box center [581, 397] width 63 height 27
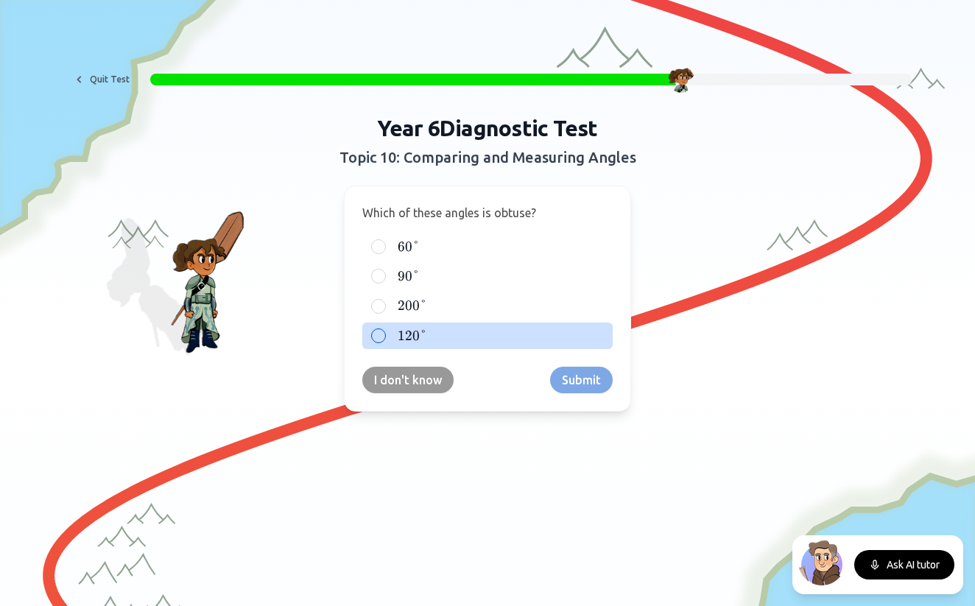
click at [439, 331] on label "120 ° 120° 120°" at bounding box center [499, 336] width 209 height 18
click at [384, 331] on button "120 ° 120° 120°" at bounding box center [379, 336] width 12 height 12
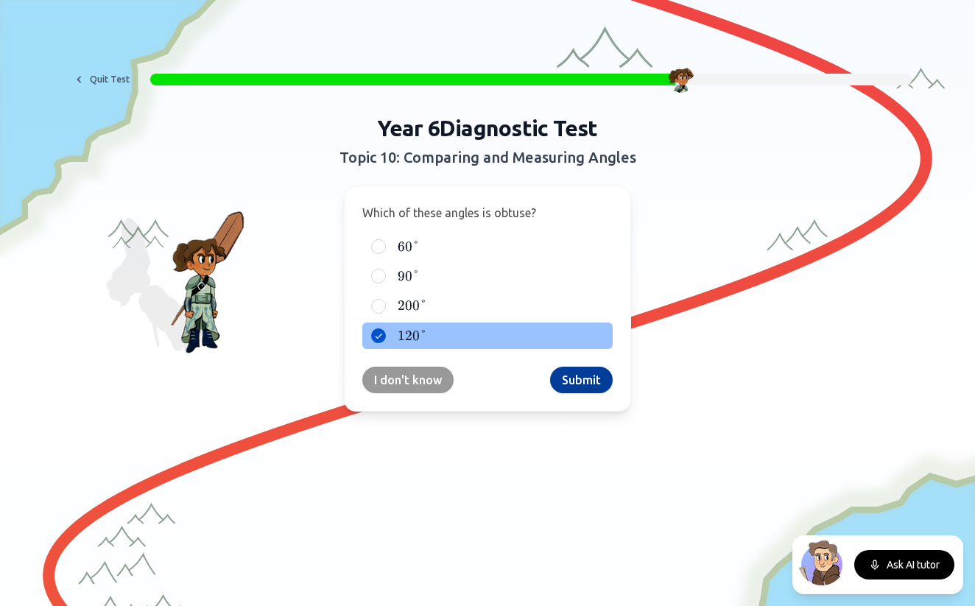
click at [578, 378] on button "Submit" at bounding box center [581, 380] width 63 height 27
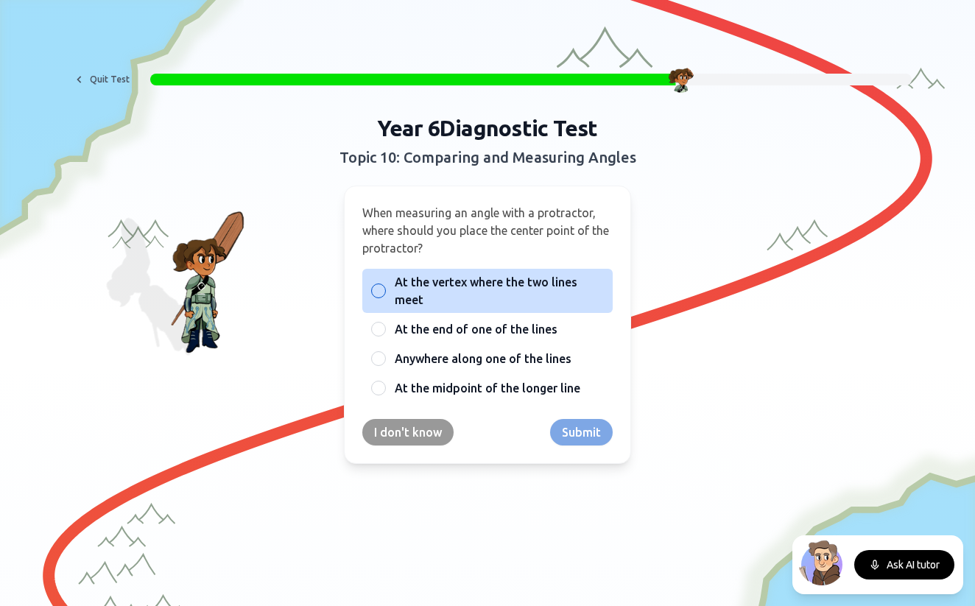
click at [519, 274] on span "At the vertex where the two lines meet" at bounding box center [499, 290] width 209 height 35
click at [384, 285] on button "At the vertex where the two lines meet" at bounding box center [379, 291] width 12 height 12
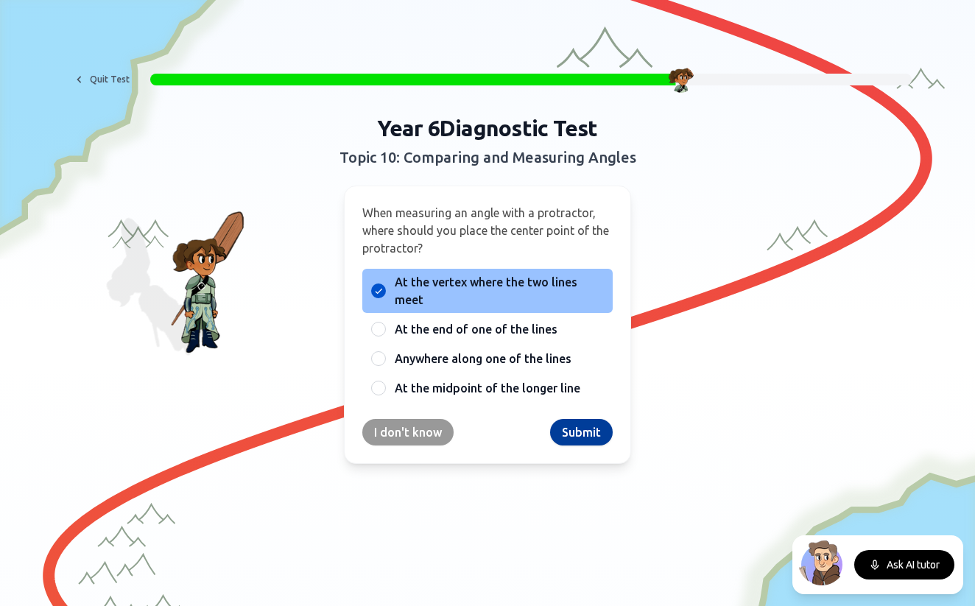
click at [590, 433] on button "Submit" at bounding box center [581, 432] width 63 height 27
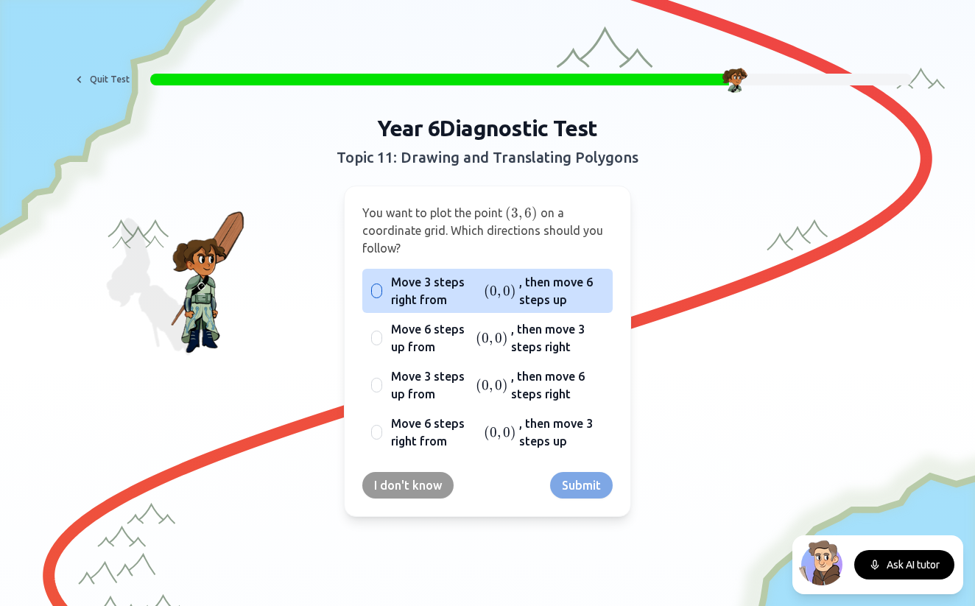
click at [390, 294] on div "Move 3 steps right from ( 0 , 0 ) (0,0) ( 0 , 0 ) , then move 6 steps up" at bounding box center [487, 291] width 250 height 44
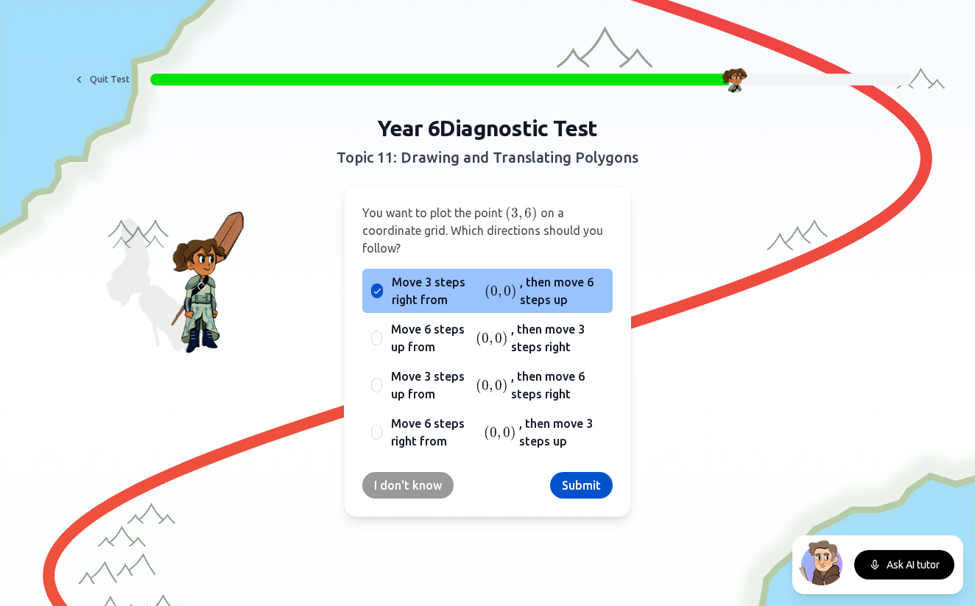
click at [404, 291] on span "Move 3 steps right from" at bounding box center [437, 290] width 90 height 35
click at [383, 291] on button "Move 3 steps right from ( 0 , 0 ) (0,0) ( 0 , 0 ) , then move 6 steps up" at bounding box center [377, 291] width 12 height 12
click at [727, 289] on div "Year 6 Diagnostic Test Topic 11: Drawing and Translating Polygons You want to p…" at bounding box center [487, 316] width 565 height 402
click at [579, 267] on div "You want to plot the point ( 3 , 6 ) (3,6) ( 3 , 6 ) on a coordinate grid. Whic…" at bounding box center [487, 351] width 287 height 331
click at [481, 293] on span "Move 3 steps right from" at bounding box center [437, 290] width 90 height 35
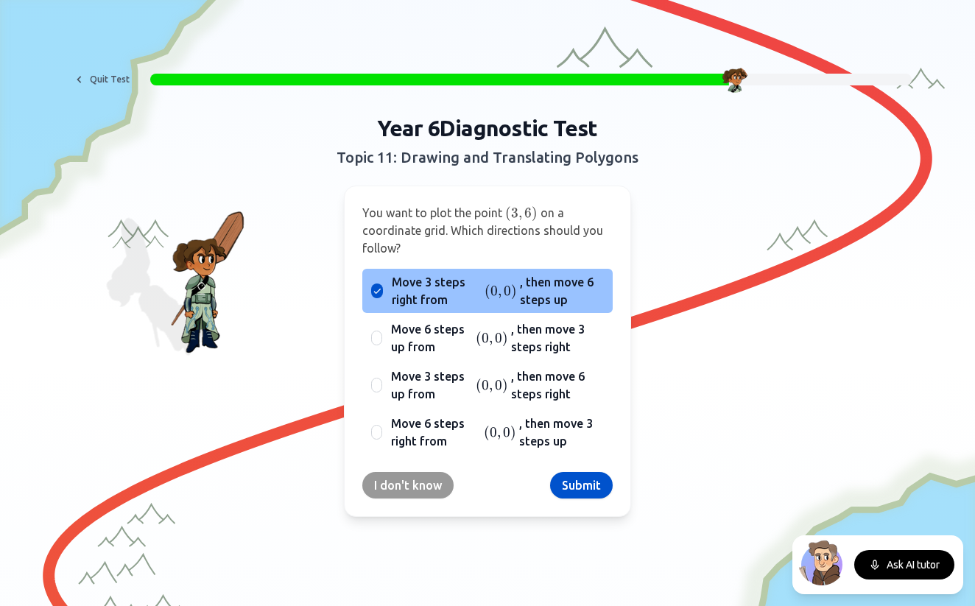
click at [383, 293] on button "Move 3 steps right from ( 0 , 0 ) (0,0) ( 0 , 0 ) , then move 6 steps up" at bounding box center [377, 291] width 12 height 12
click at [245, 269] on div "Year 6 Diagnostic Test Topic 11: Drawing and Translating Polygons You want to p…" at bounding box center [487, 316] width 565 height 402
click at [456, 240] on p "You want to plot the point ( 3 , 6 ) (3,6) ( 3 , 6 ) on a coordinate grid. Whic…" at bounding box center [487, 230] width 250 height 53
click at [579, 493] on button "Submit" at bounding box center [581, 485] width 63 height 27
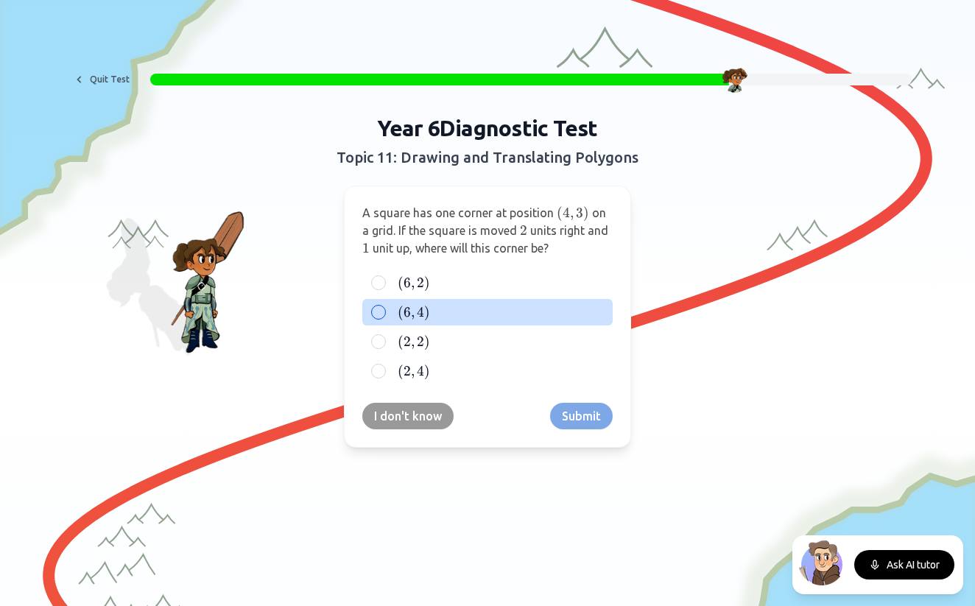
click at [409, 306] on span "6" at bounding box center [406, 312] width 7 height 16
click at [384, 306] on button "( 6 , 4 ) (6, 4) ( 6 , 4 )" at bounding box center [379, 312] width 12 height 12
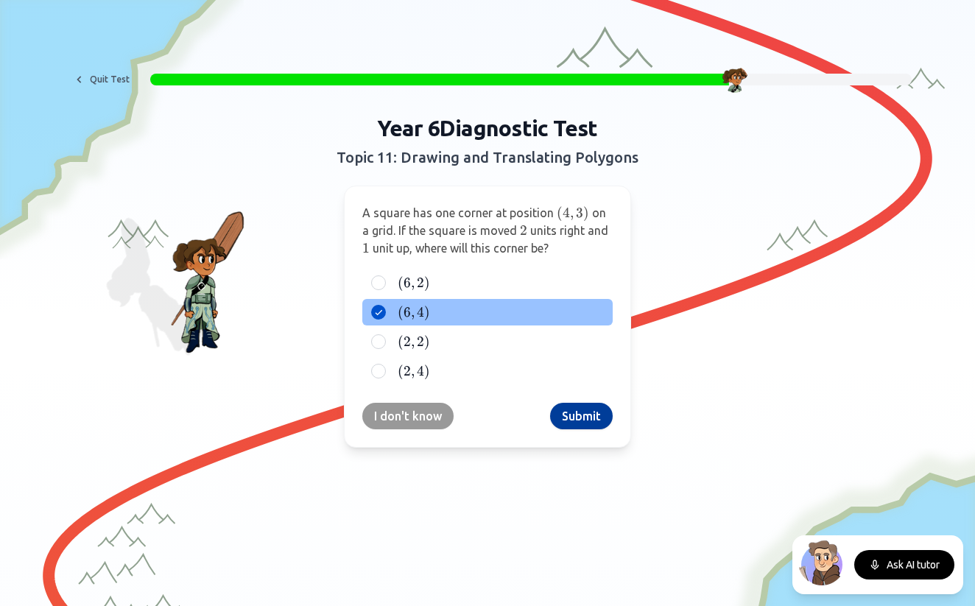
click at [599, 416] on button "Submit" at bounding box center [581, 416] width 63 height 27
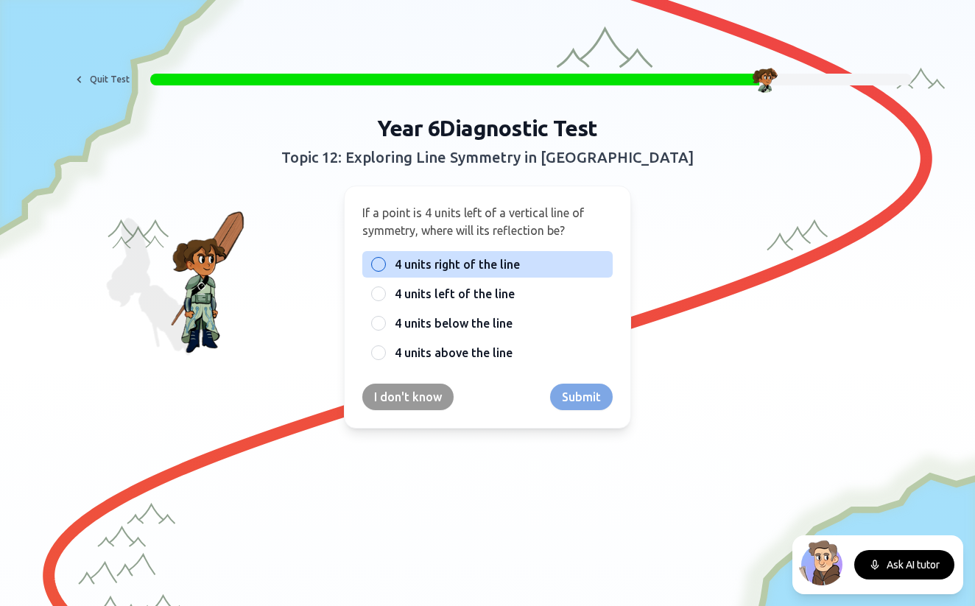
click at [485, 262] on span "4 units right of the line" at bounding box center [457, 264] width 125 height 18
click at [384, 262] on button "4 units right of the line" at bounding box center [379, 264] width 12 height 12
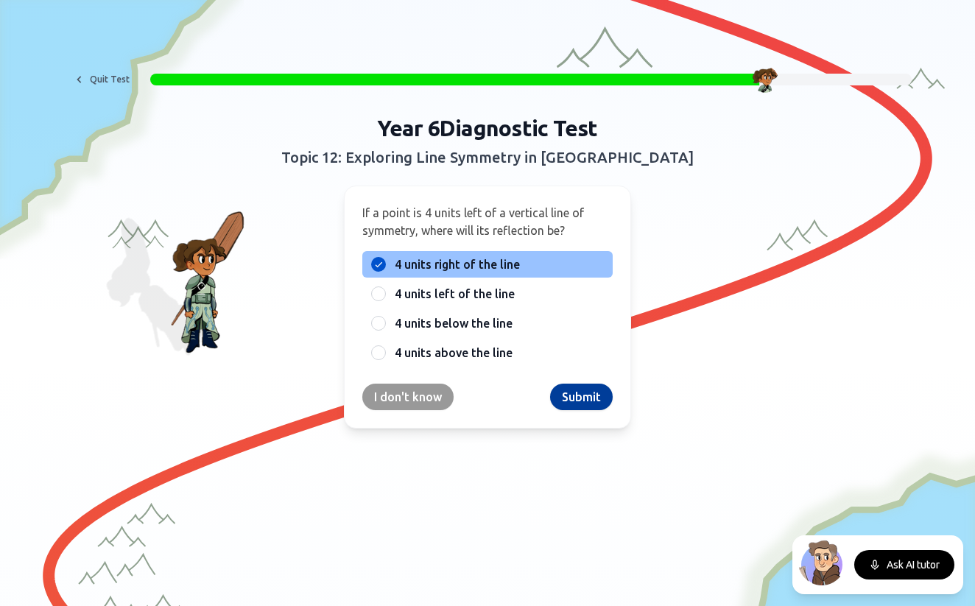
click at [588, 390] on button "Submit" at bounding box center [581, 397] width 63 height 27
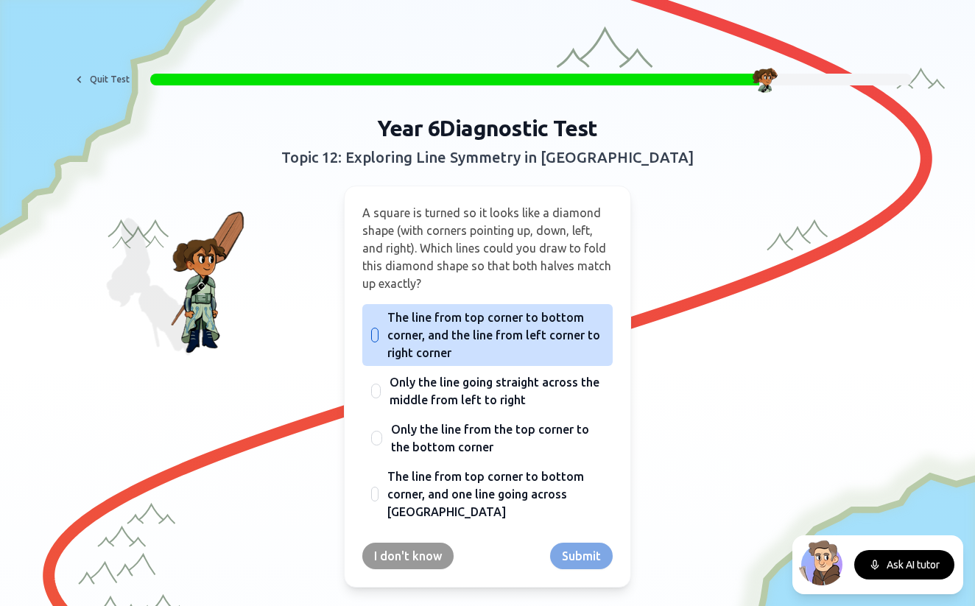
click at [495, 314] on span "The line from top corner to bottom corner, and the line from left corner to rig…" at bounding box center [495, 334] width 216 height 53
click at [381, 329] on button "The line from top corner to bottom corner, and the line from left corner to rig…" at bounding box center [375, 335] width 12 height 12
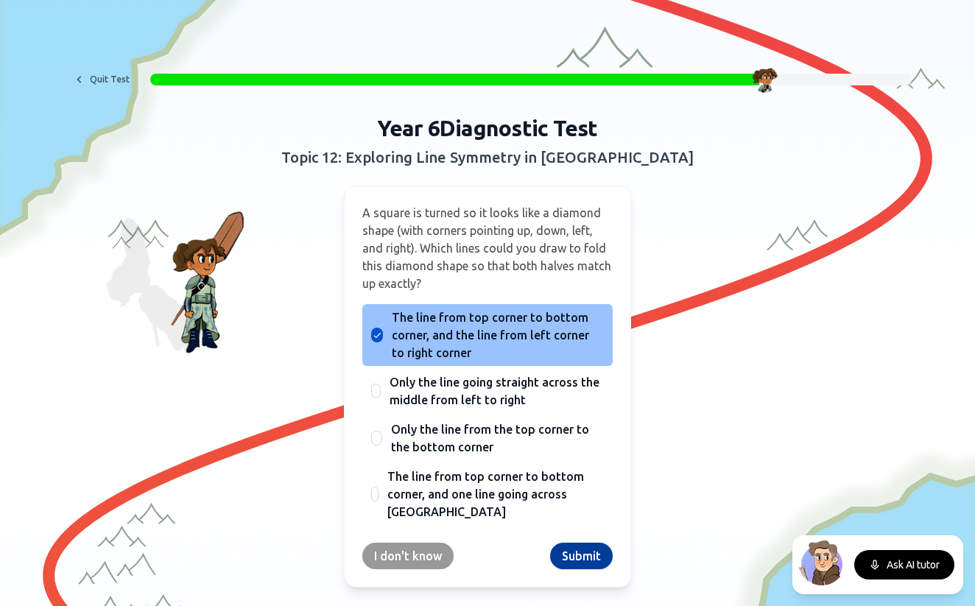
click at [573, 556] on button "Submit" at bounding box center [581, 556] width 63 height 27
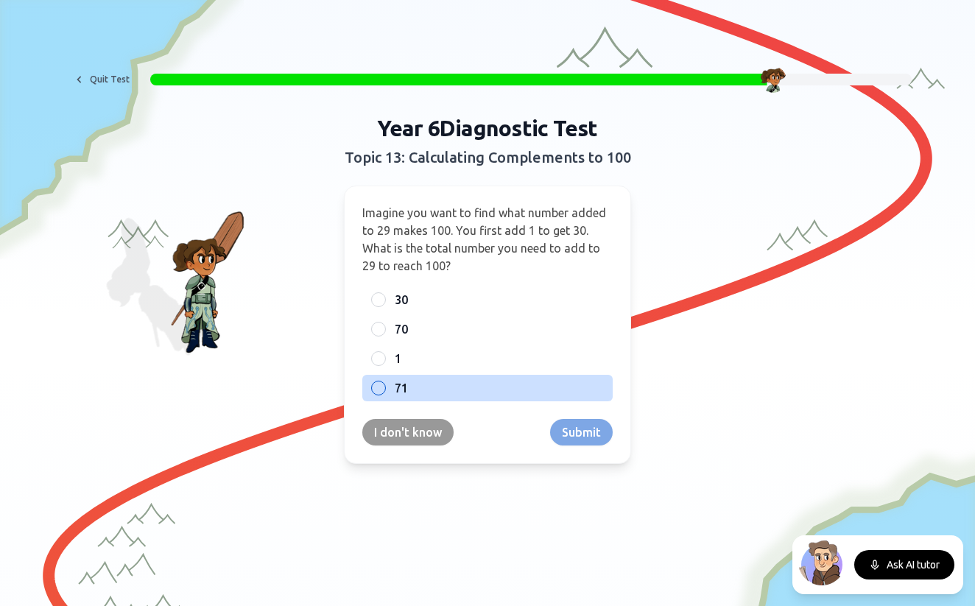
click at [407, 381] on span "71" at bounding box center [401, 388] width 13 height 18
click at [384, 382] on button "71" at bounding box center [379, 388] width 12 height 12
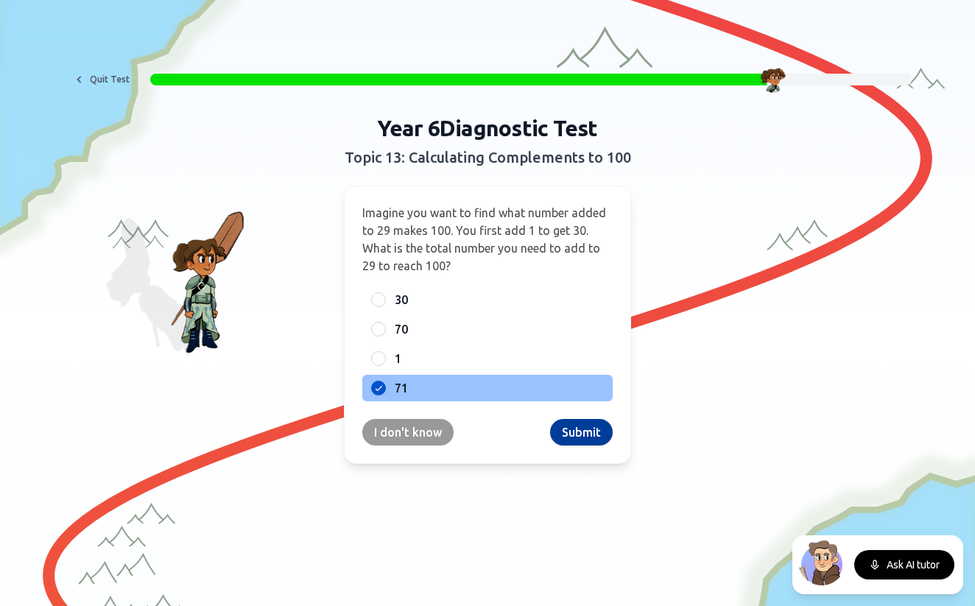
click at [609, 428] on button "Submit" at bounding box center [581, 432] width 63 height 27
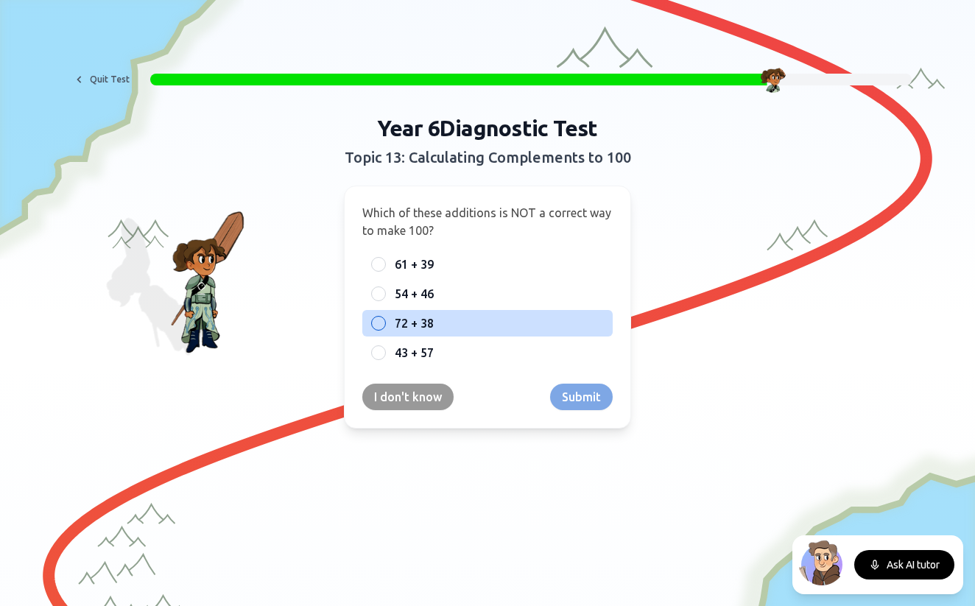
click at [459, 325] on label "72 + 38" at bounding box center [499, 323] width 209 height 18
click at [384, 325] on button "72 + 38" at bounding box center [379, 323] width 12 height 12
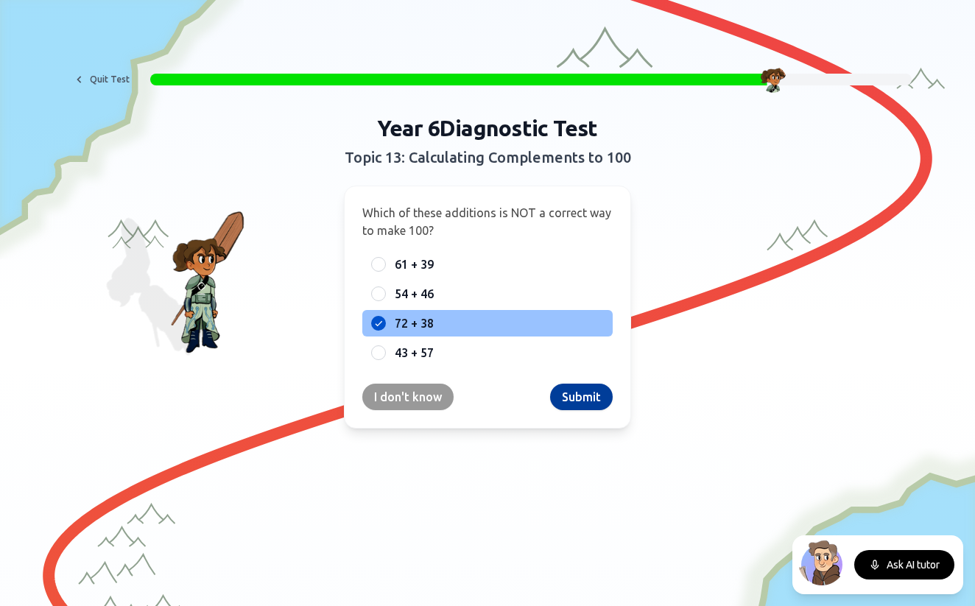
click at [574, 389] on button "Submit" at bounding box center [581, 397] width 63 height 27
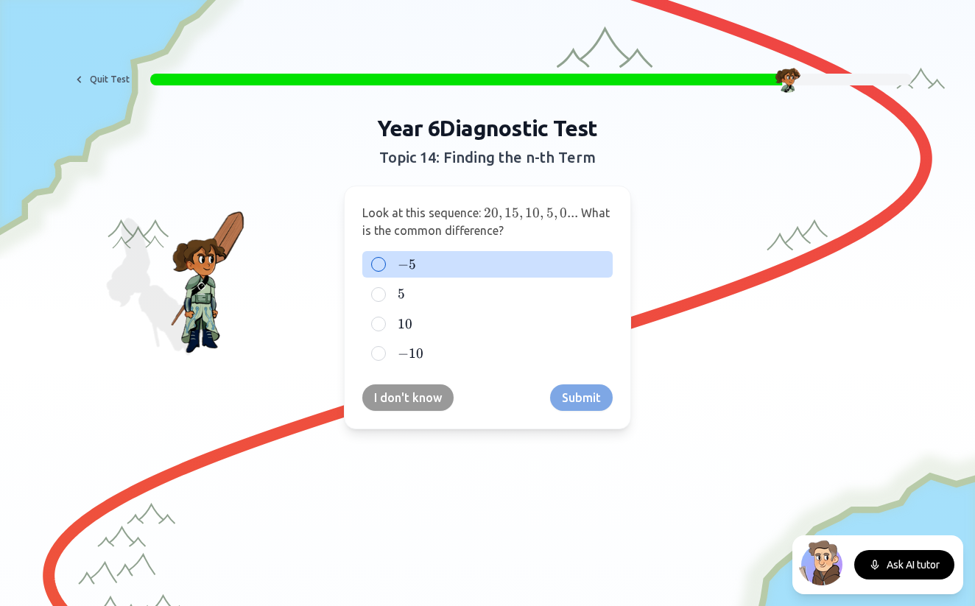
click at [422, 267] on label "− 5 -5 − 5" at bounding box center [499, 264] width 209 height 18
click at [384, 267] on button "− 5 -5 − 5" at bounding box center [379, 264] width 12 height 12
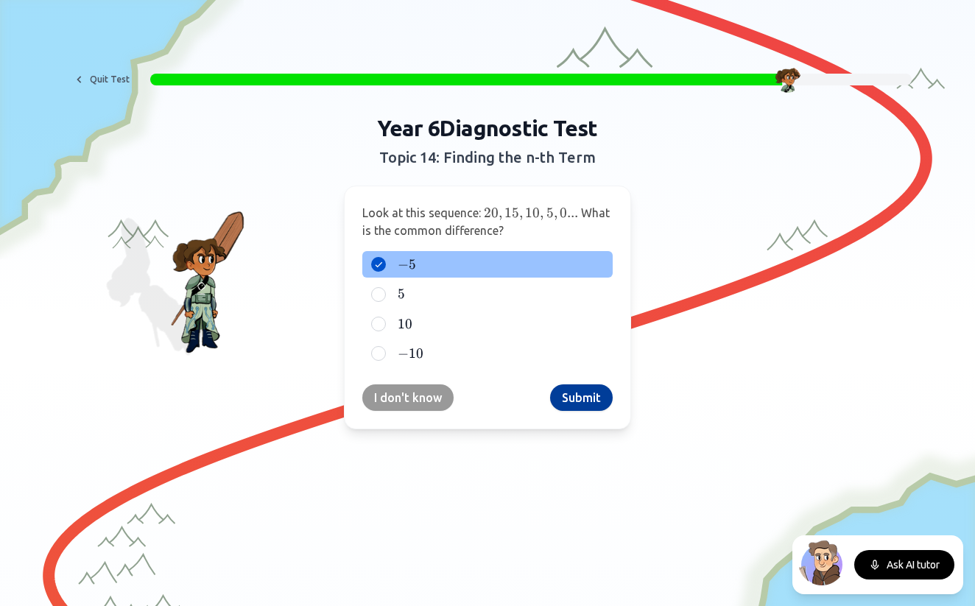
click at [576, 400] on button "Submit" at bounding box center [581, 397] width 63 height 27
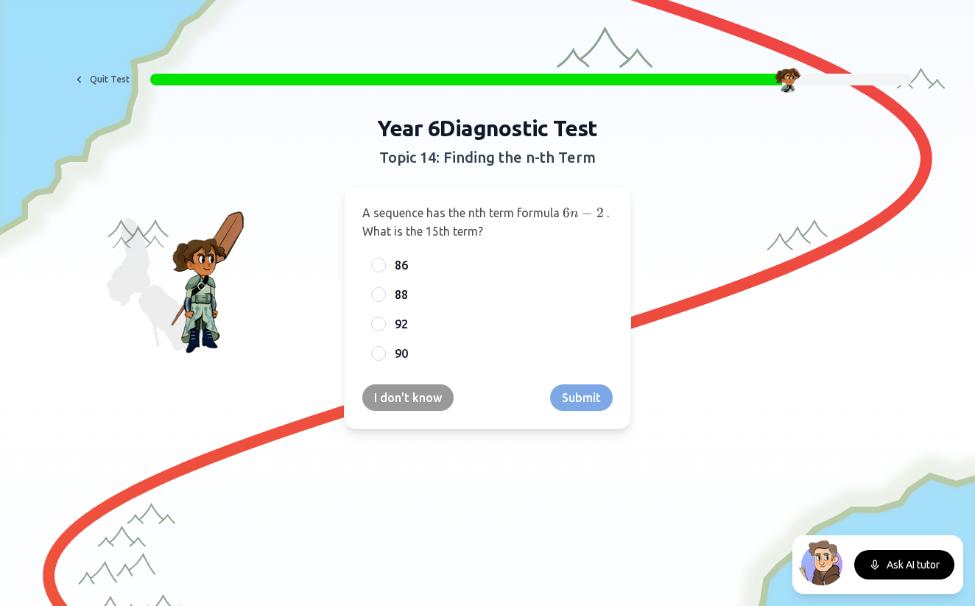
click at [768, 74] on div at bounding box center [401, 80] width 761 height 12
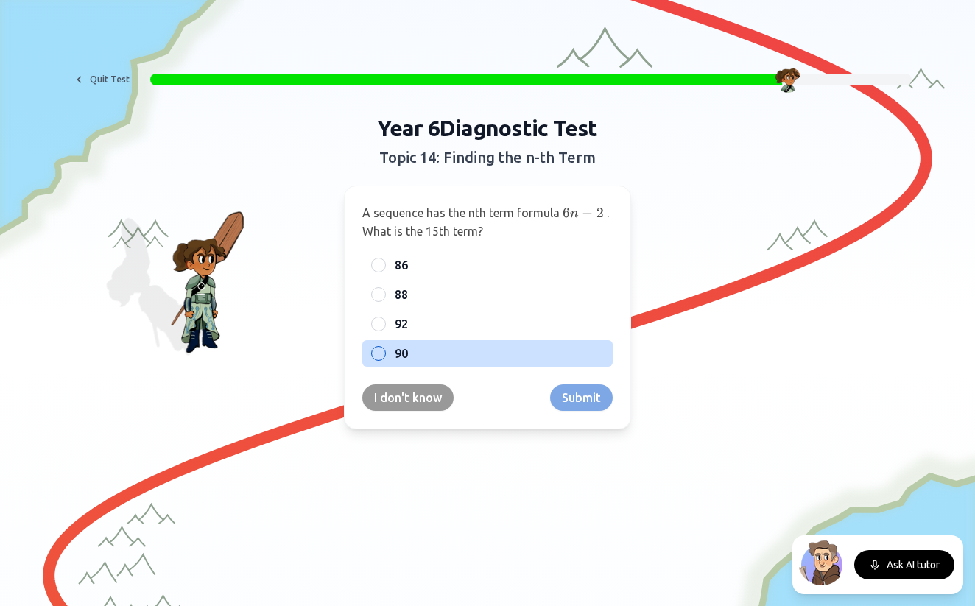
click at [409, 357] on label "90" at bounding box center [499, 354] width 209 height 18
click at [384, 357] on button "90" at bounding box center [379, 354] width 12 height 12
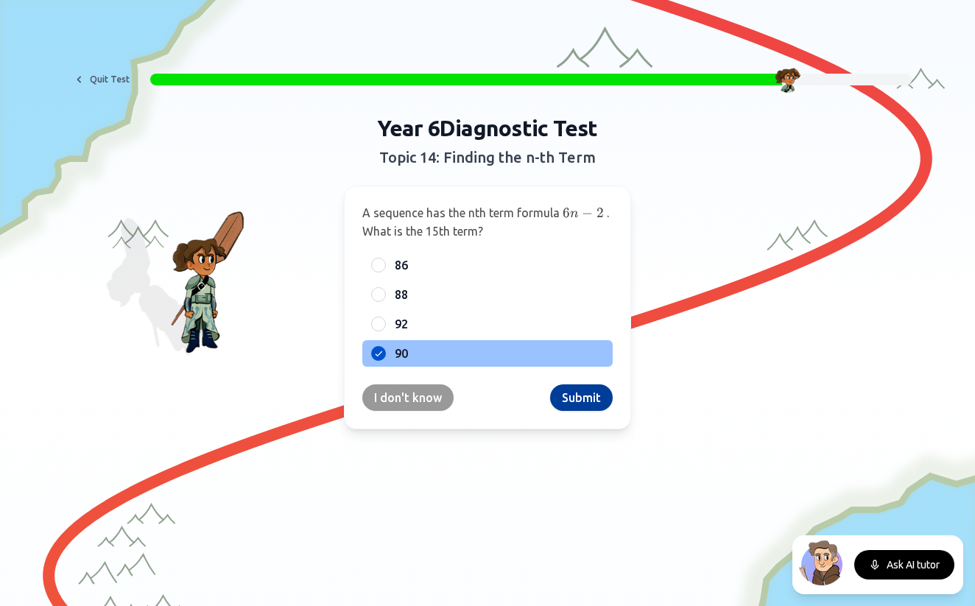
click at [586, 401] on button "Submit" at bounding box center [581, 397] width 63 height 27
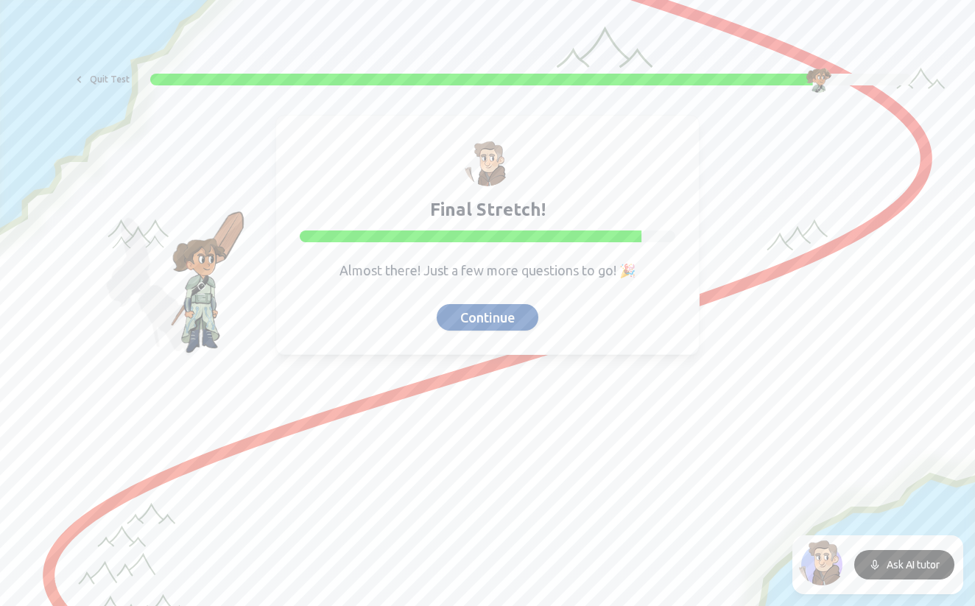
click at [495, 318] on button "Continue" at bounding box center [488, 317] width 102 height 27
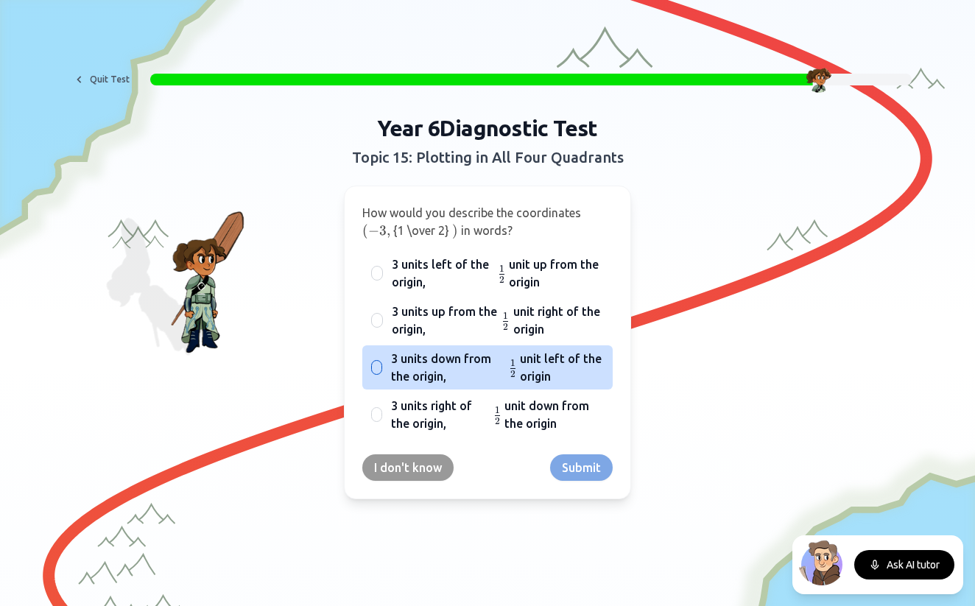
click at [560, 370] on span "unit left of the origin" at bounding box center [562, 367] width 84 height 35
click at [383, 370] on button "3 units down from the origin, 1 2 {1 \over 2} 2 1 ​ unit left of the origin" at bounding box center [377, 367] width 12 height 12
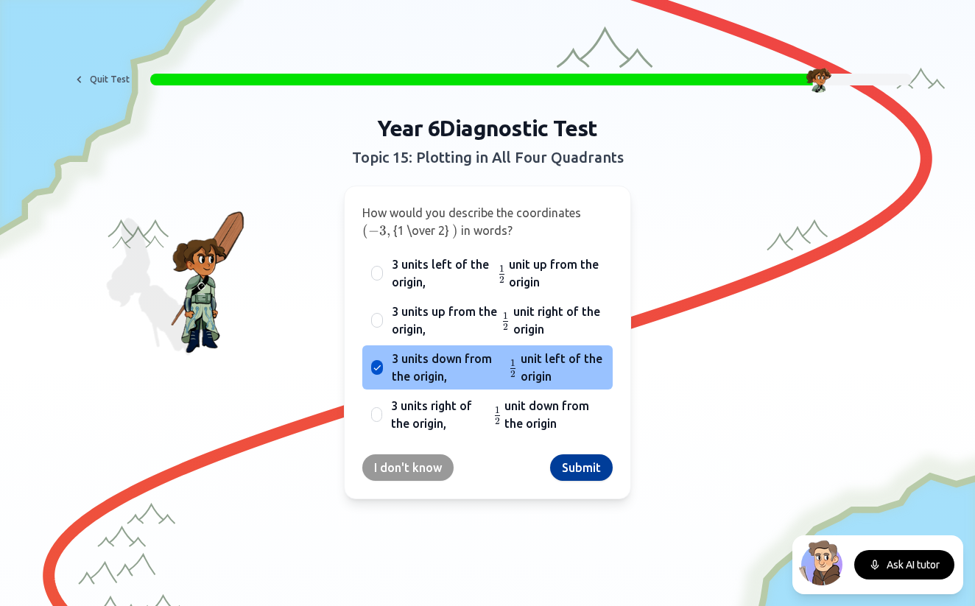
click at [573, 468] on button "Submit" at bounding box center [581, 467] width 63 height 27
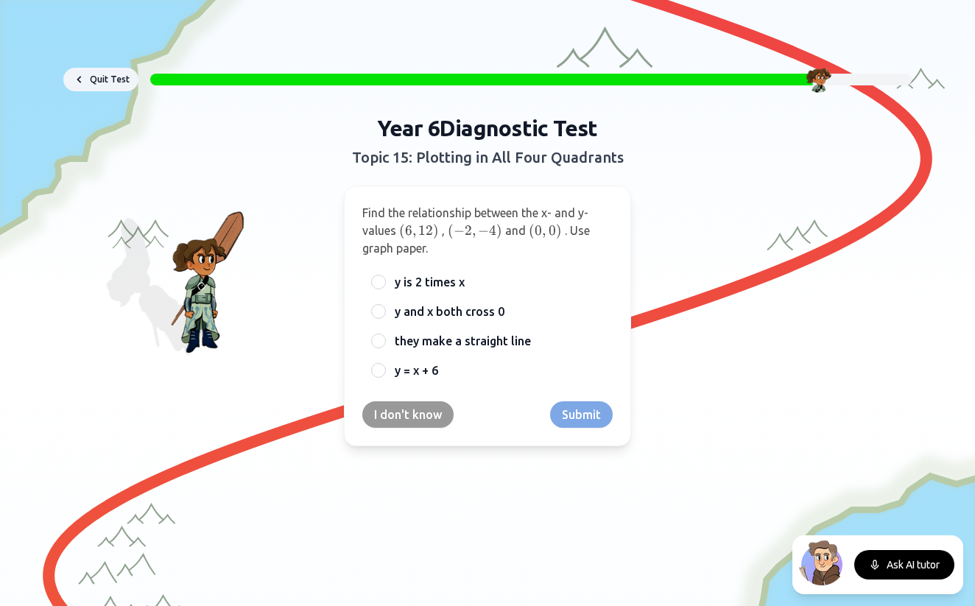
click at [106, 82] on button "Quit Test" at bounding box center [100, 80] width 75 height 24
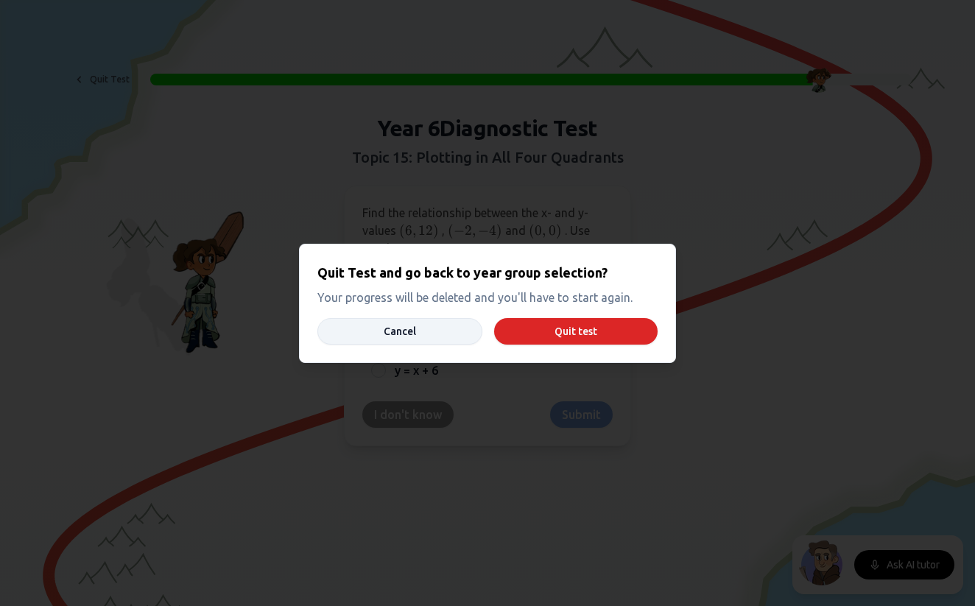
click at [408, 337] on button "Cancel" at bounding box center [399, 331] width 165 height 27
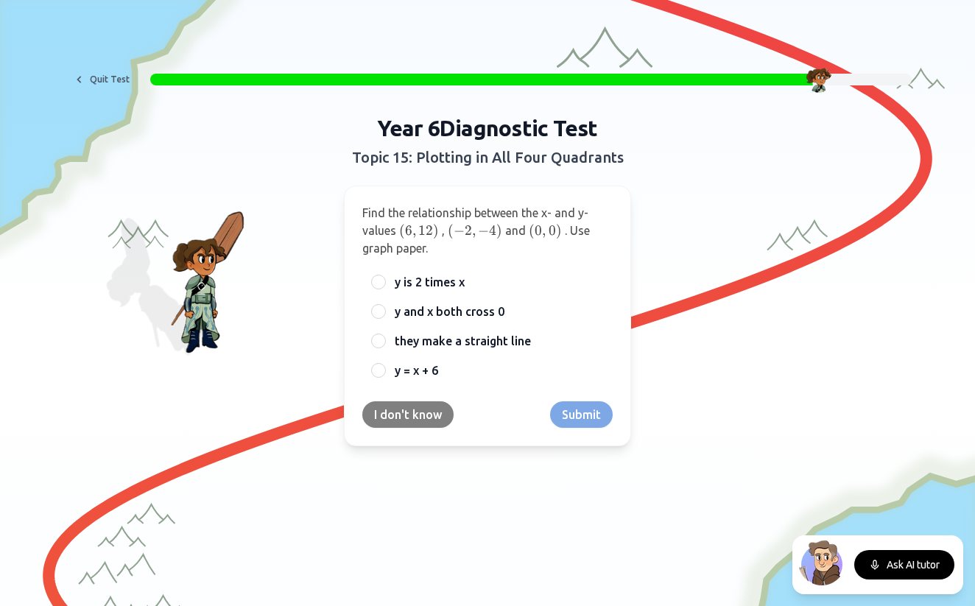
click at [401, 406] on button "I don't know" at bounding box center [407, 414] width 91 height 27
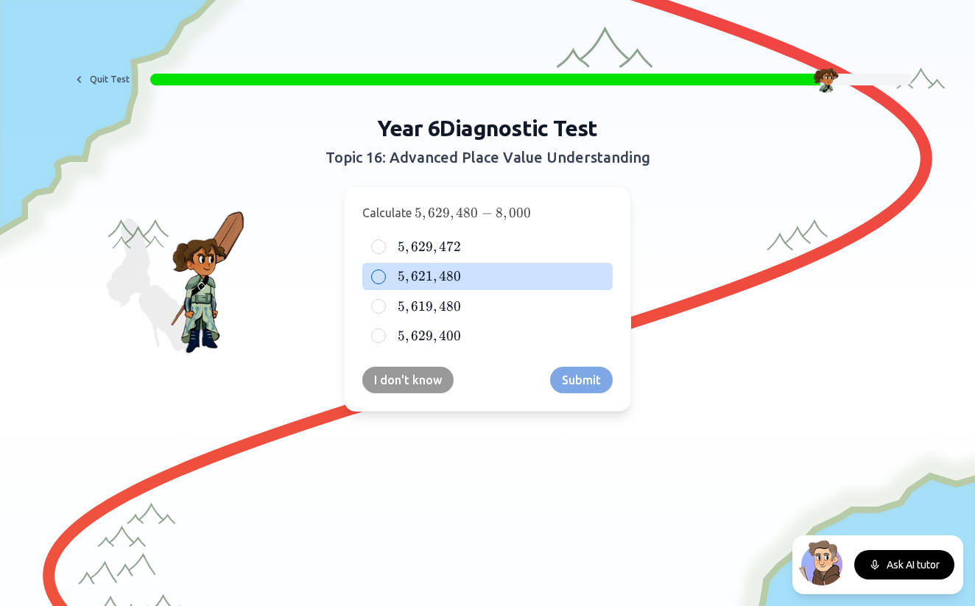
click at [464, 279] on label "5 , 621 , 480 5,621,480 5 , 621 , 480" at bounding box center [499, 276] width 209 height 18
click at [384, 279] on button "5 , 621 , 480 5,621,480 5 , 621 , 480" at bounding box center [379, 277] width 12 height 12
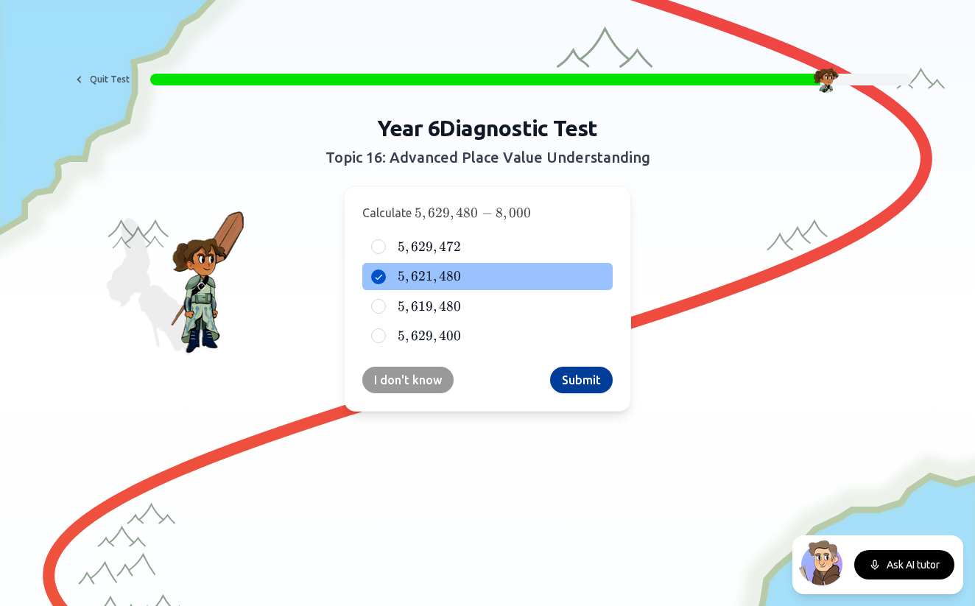
click at [586, 375] on button "Submit" at bounding box center [581, 380] width 63 height 27
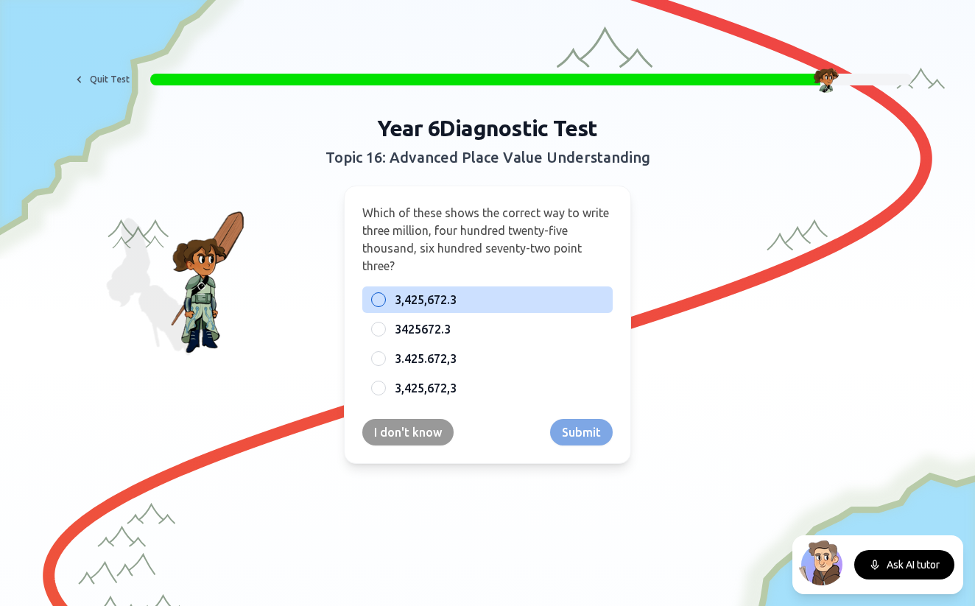
click at [463, 297] on label "3,425,672.3" at bounding box center [499, 300] width 209 height 18
click at [384, 297] on button "3,425,672.3" at bounding box center [379, 300] width 12 height 12
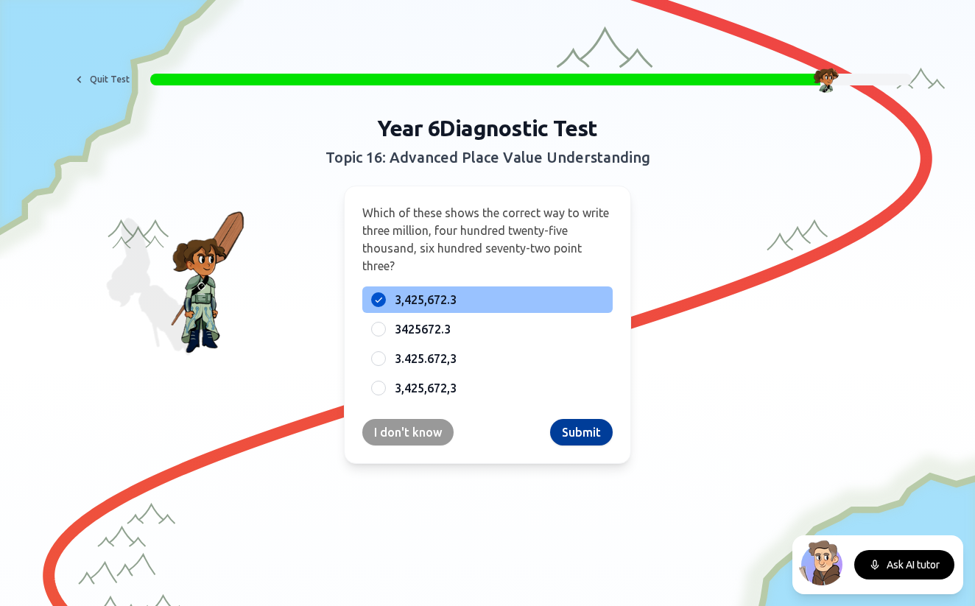
click at [575, 434] on button "Submit" at bounding box center [581, 432] width 63 height 27
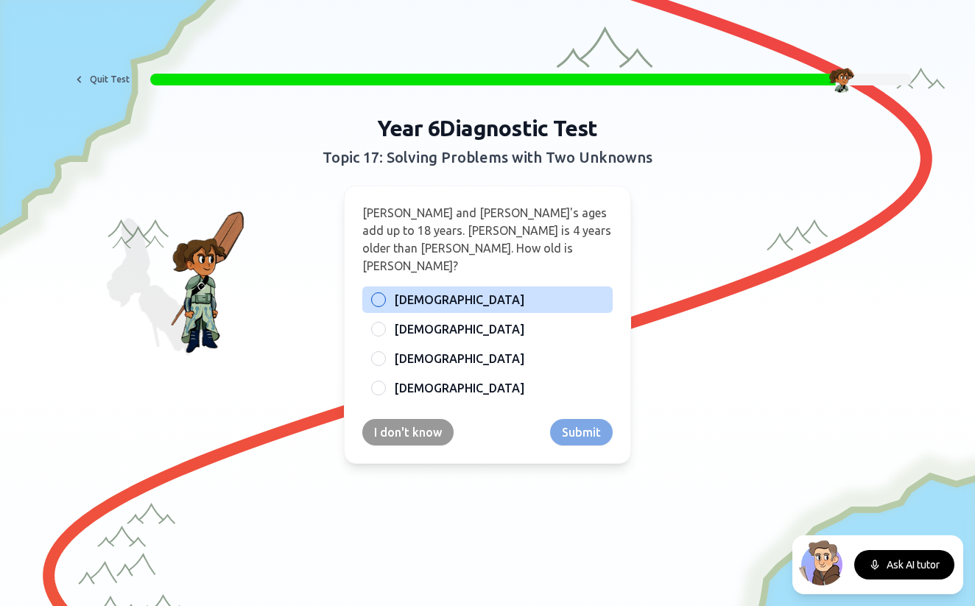
click at [426, 291] on span "9 years old" at bounding box center [460, 300] width 130 height 18
click at [384, 294] on button "9 years old" at bounding box center [379, 300] width 12 height 12
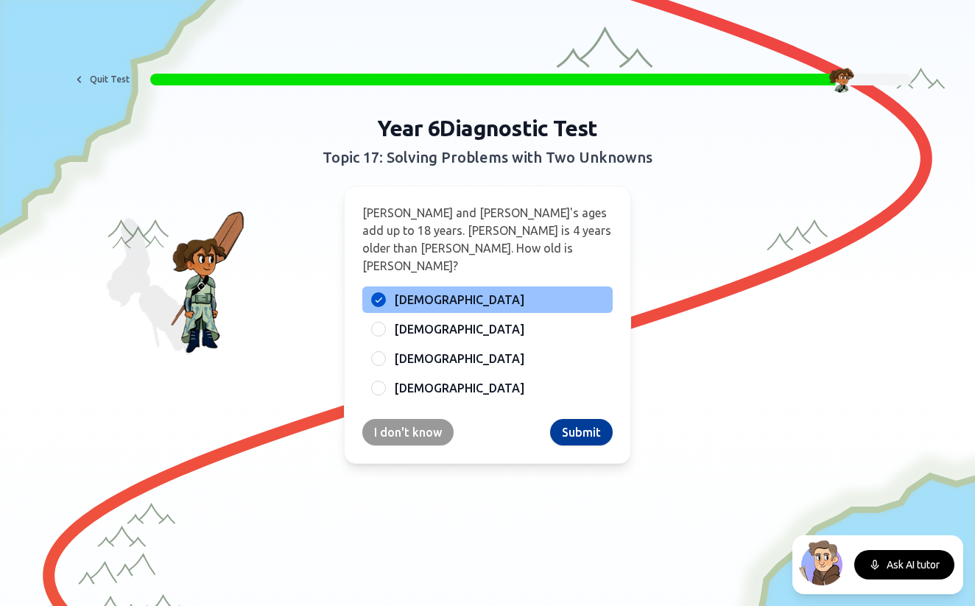
click at [579, 419] on button "Submit" at bounding box center [581, 432] width 63 height 27
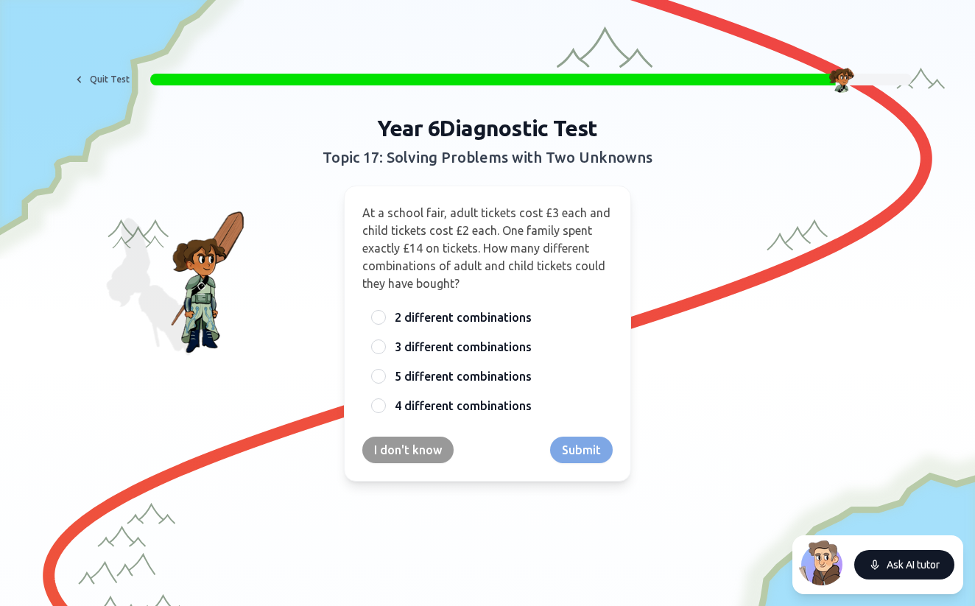
click at [918, 554] on button "Ask AI tutor" at bounding box center [904, 564] width 100 height 29
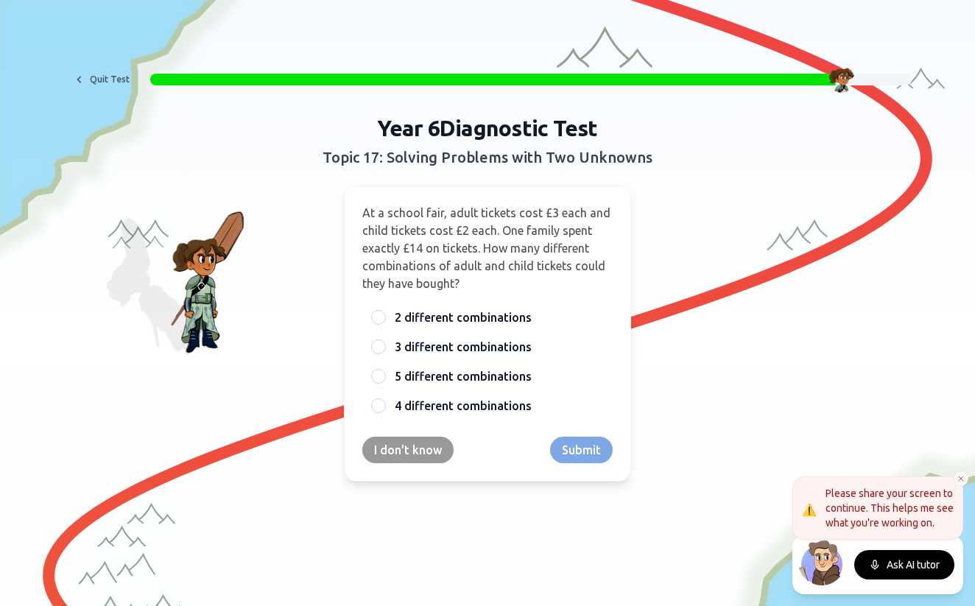
click at [911, 548] on div "Ask AI tutor" at bounding box center [877, 564] width 171 height 59
drag, startPoint x: 847, startPoint y: 0, endPoint x: 838, endPoint y: 55, distance: 56.0
click at [838, 55] on div "Quit Test Year 6 Diagnostic Test Topic 17: Solving Problems with Two Unknowns A…" at bounding box center [487, 155] width 975 height 317
click at [957, 481] on icon at bounding box center [960, 478] width 9 height 9
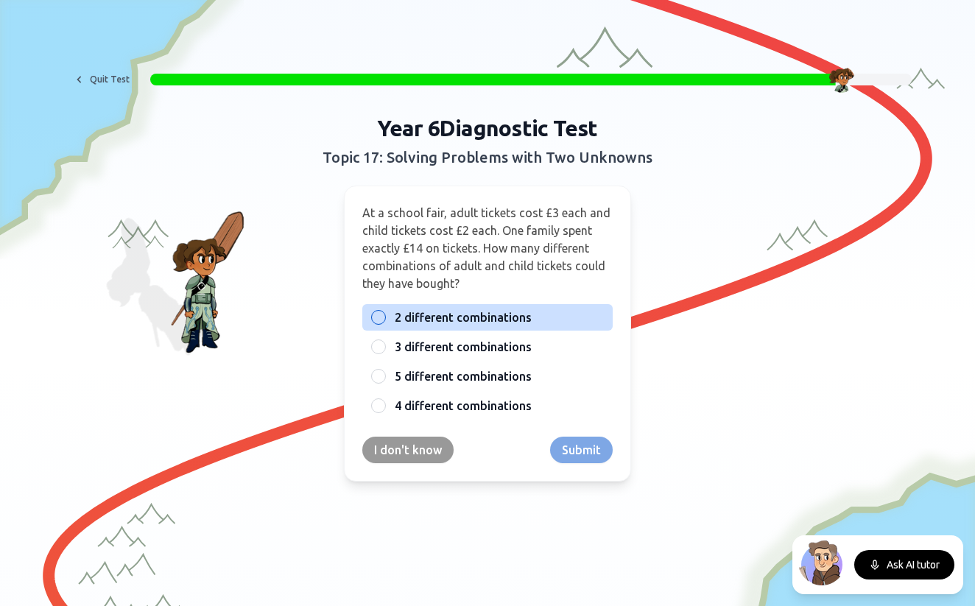
click at [377, 314] on div at bounding box center [378, 317] width 15 height 15
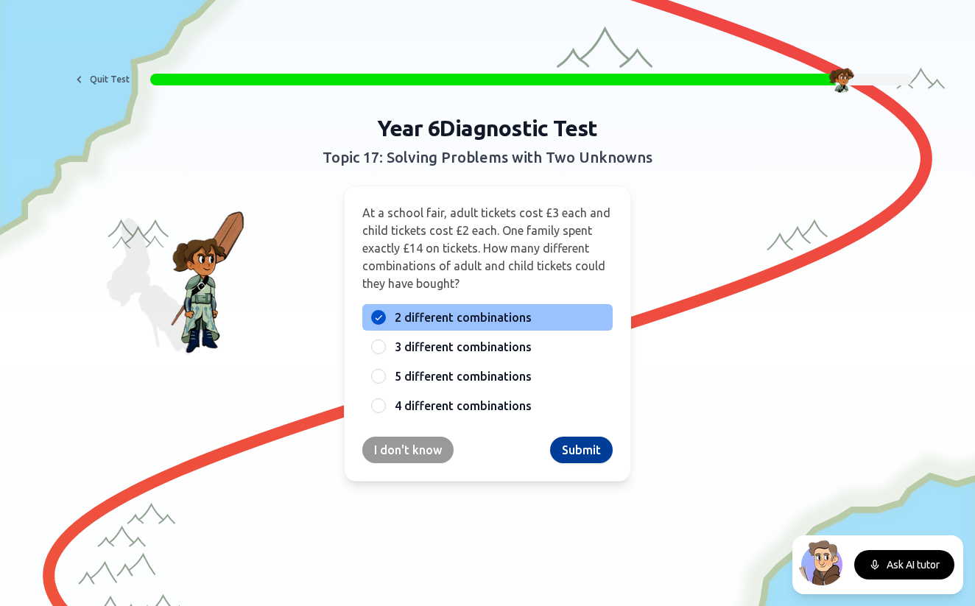
click at [561, 451] on button "Submit" at bounding box center [581, 450] width 63 height 27
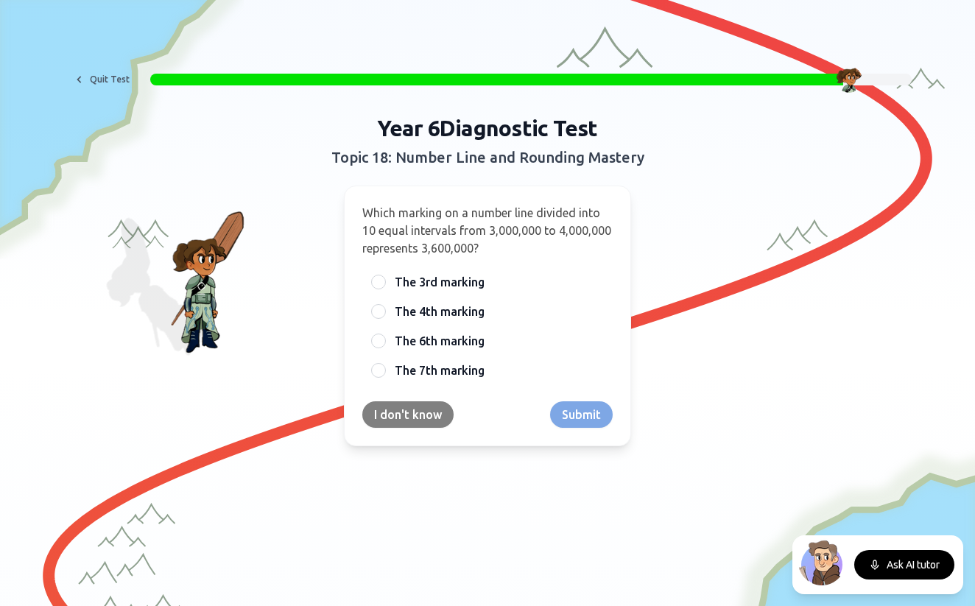
click at [420, 405] on button "I don't know" at bounding box center [407, 414] width 91 height 27
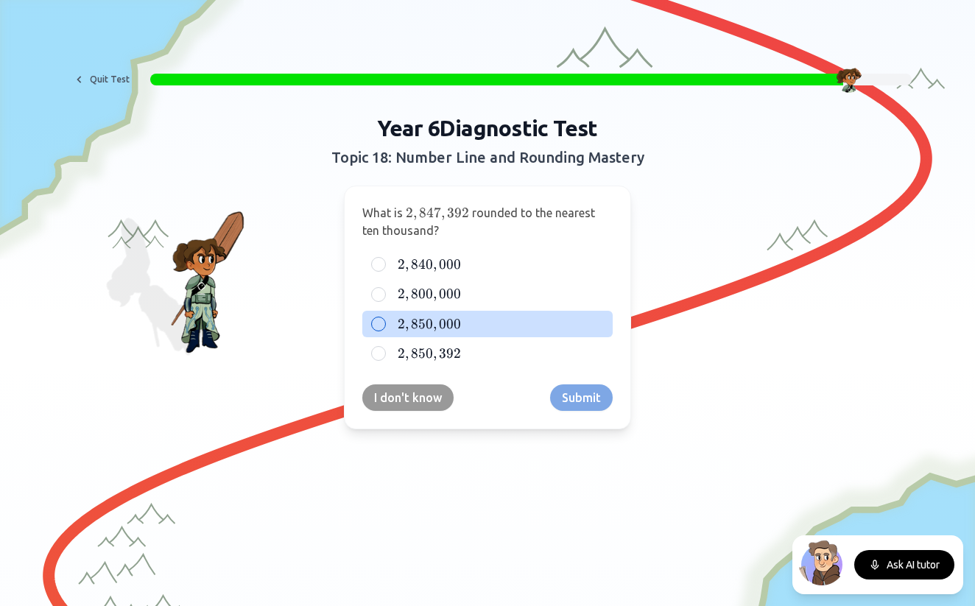
click at [448, 321] on span "000" at bounding box center [450, 324] width 22 height 16
click at [384, 321] on button "2 , 850 , 000 2,850,000 2 , 850 , 000" at bounding box center [379, 324] width 12 height 12
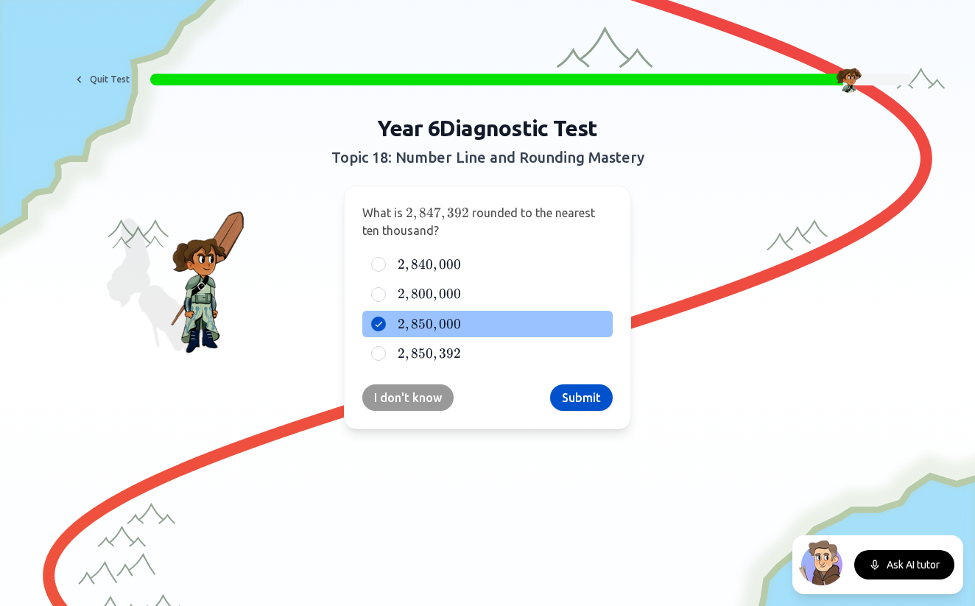
click at [586, 392] on button "Submit" at bounding box center [581, 397] width 63 height 27
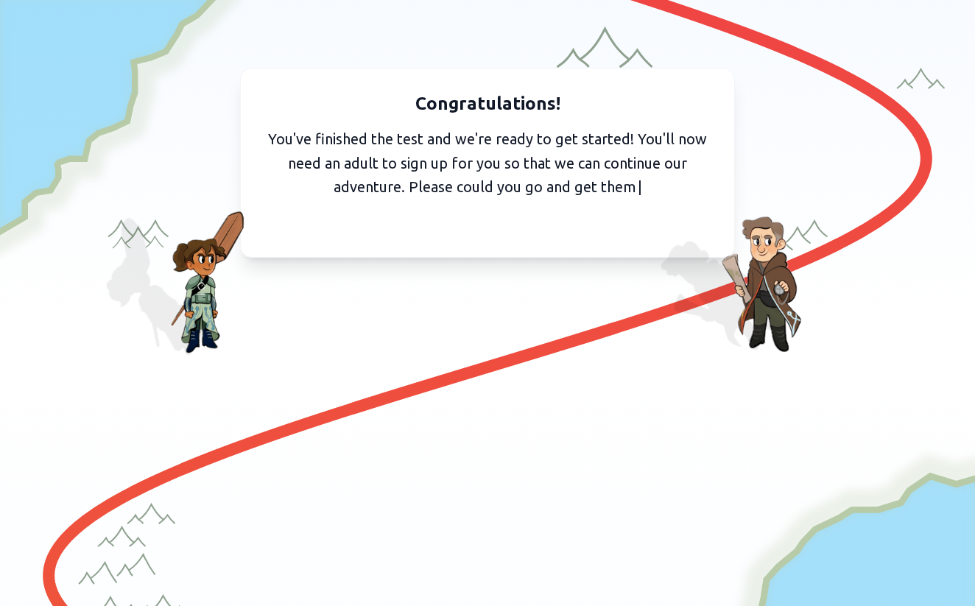
click at [534, 313] on div "Congratulations! You've finished the test and we're ready to get started! You'l…" at bounding box center [487, 191] width 951 height 246
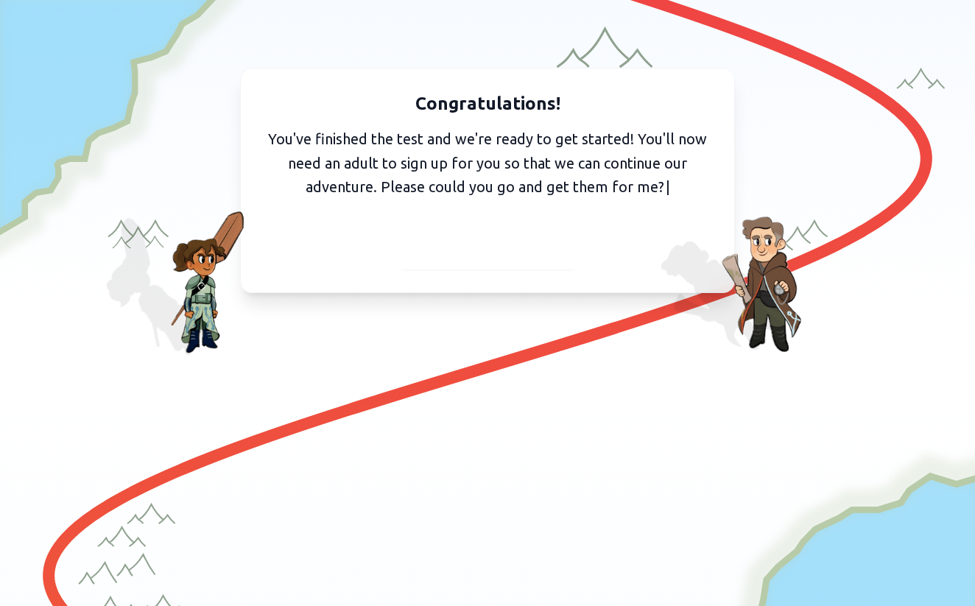
click at [530, 257] on span "I've got them with me" at bounding box center [487, 251] width 135 height 21
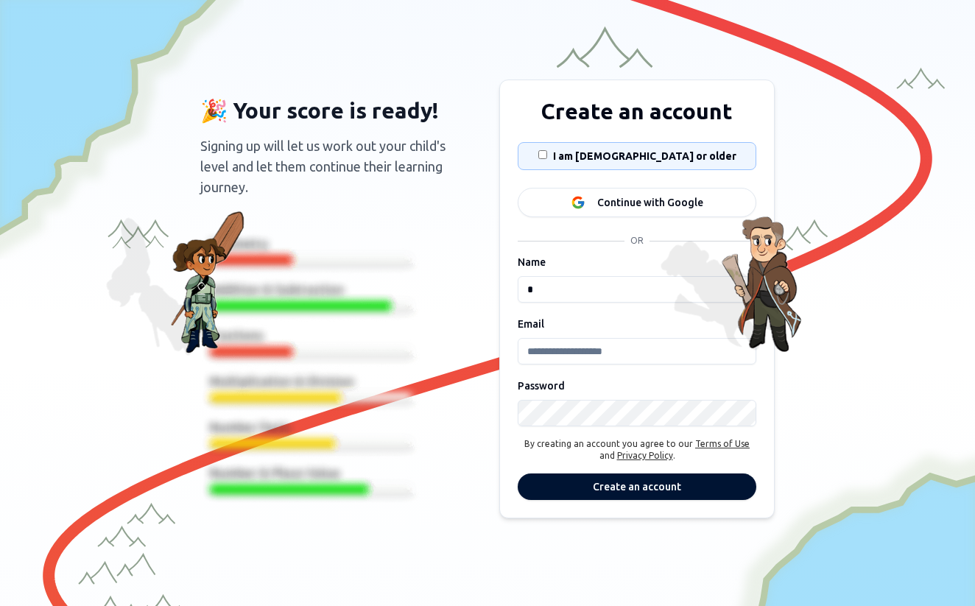
click at [572, 160] on div "I am 13 years old or older" at bounding box center [637, 156] width 214 height 27
type input "*****"
type input "**********"
click at [637, 487] on button "Create an account" at bounding box center [637, 486] width 239 height 27
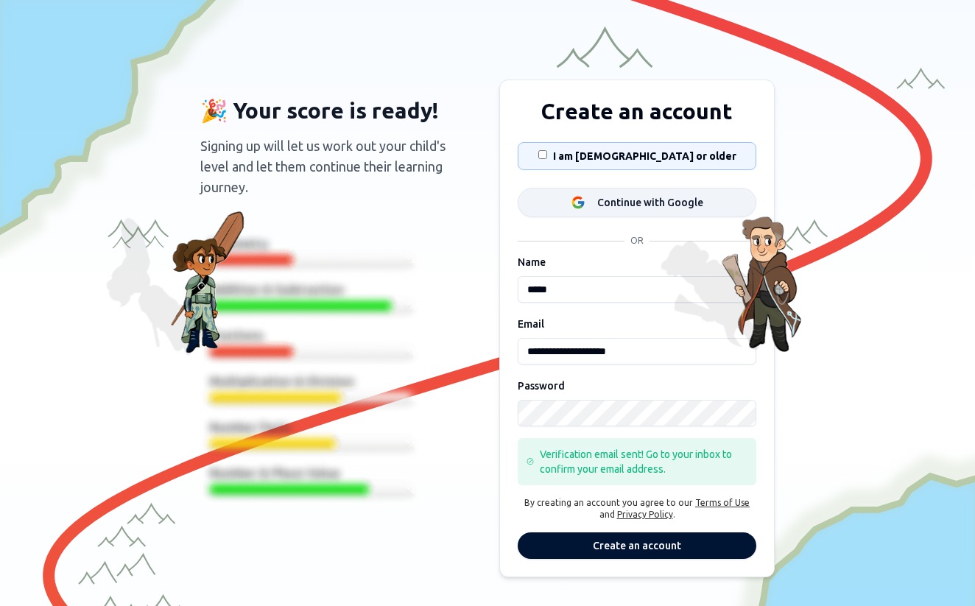
click at [585, 205] on icon at bounding box center [578, 202] width 15 height 15
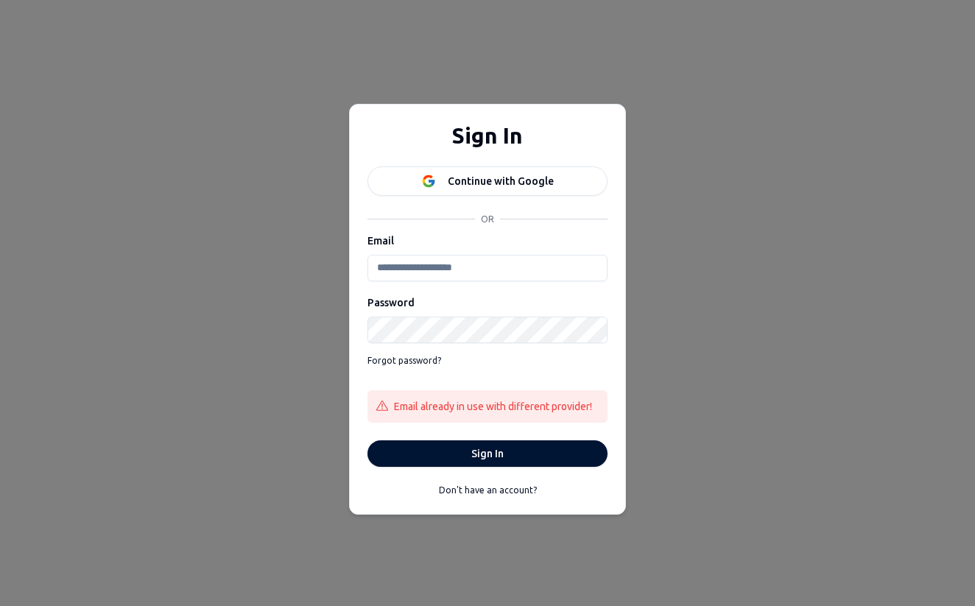
type input "**********"
click at [487, 453] on button "Sign In" at bounding box center [487, 453] width 240 height 27
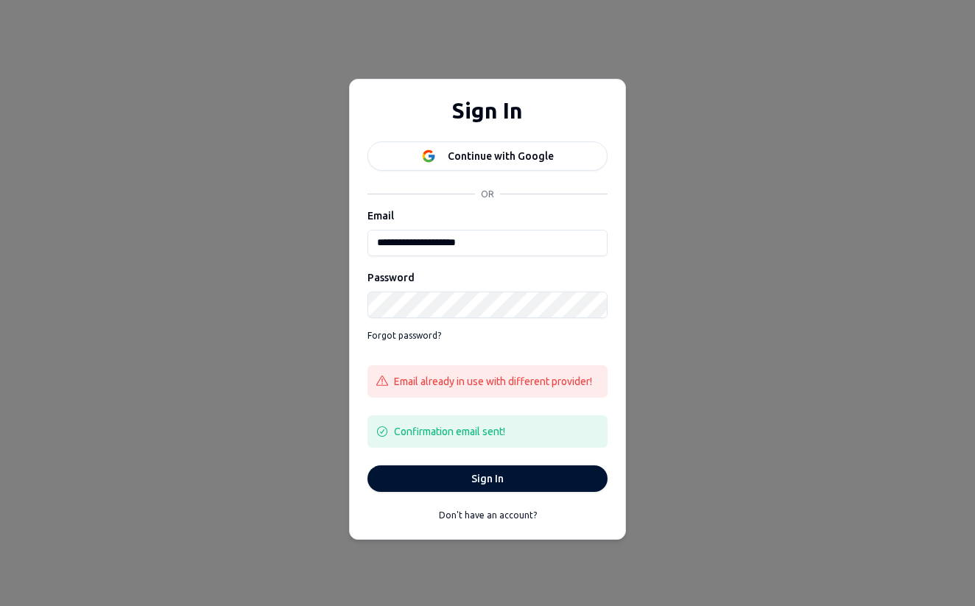
click at [480, 538] on div "Don't have an account?" at bounding box center [487, 524] width 275 height 41
click at [471, 447] on form "**********" at bounding box center [487, 349] width 240 height 286
click at [289, 244] on div "**********" at bounding box center [487, 303] width 975 height 606
